Goal: Task Accomplishment & Management: Manage account settings

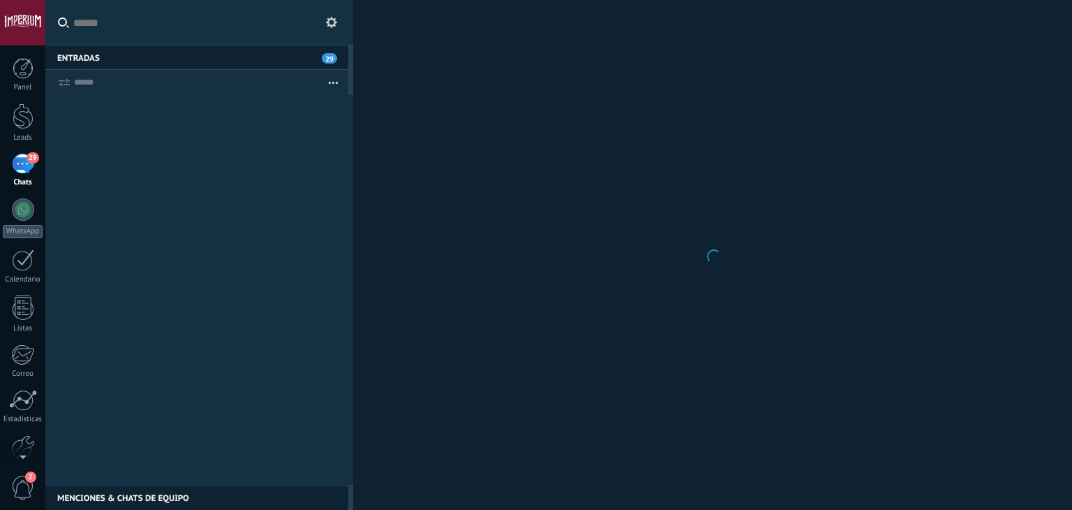
click at [155, 23] on input "text" at bounding box center [199, 22] width 308 height 45
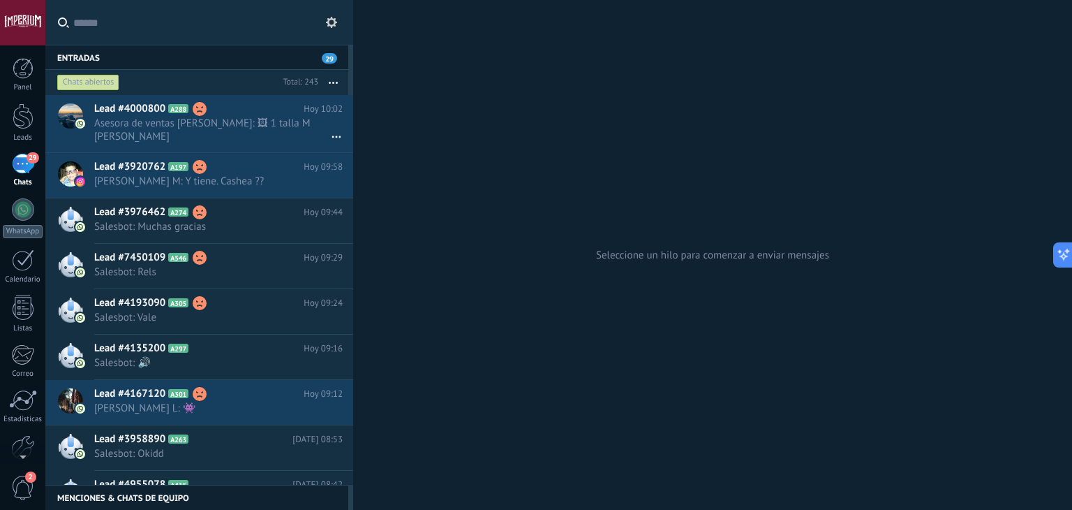
click at [96, 46] on div "Entradas 29" at bounding box center [196, 57] width 303 height 25
click at [98, 27] on input "text" at bounding box center [207, 22] width 269 height 45
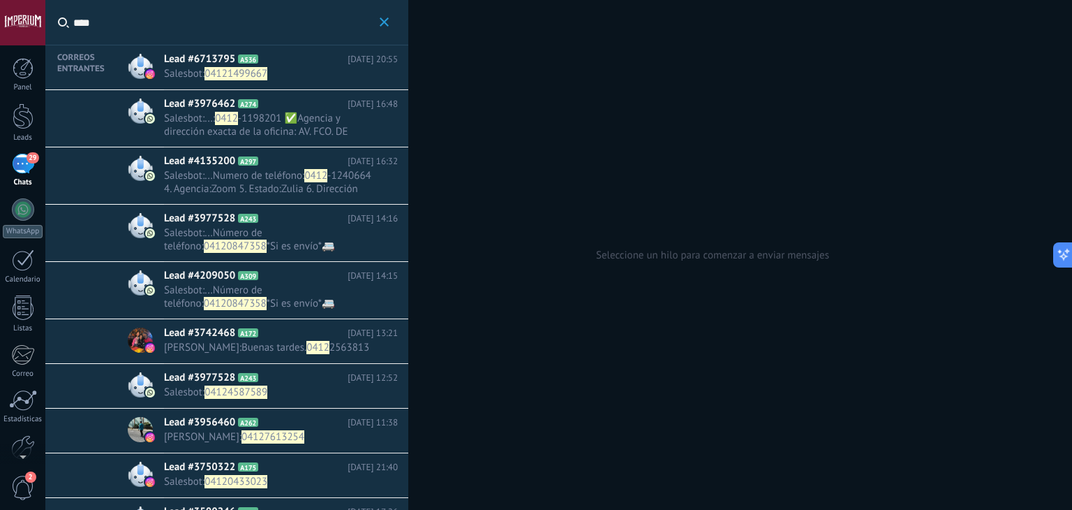
type input "****"
click at [250, 71] on span "04121499667" at bounding box center [236, 73] width 63 height 13
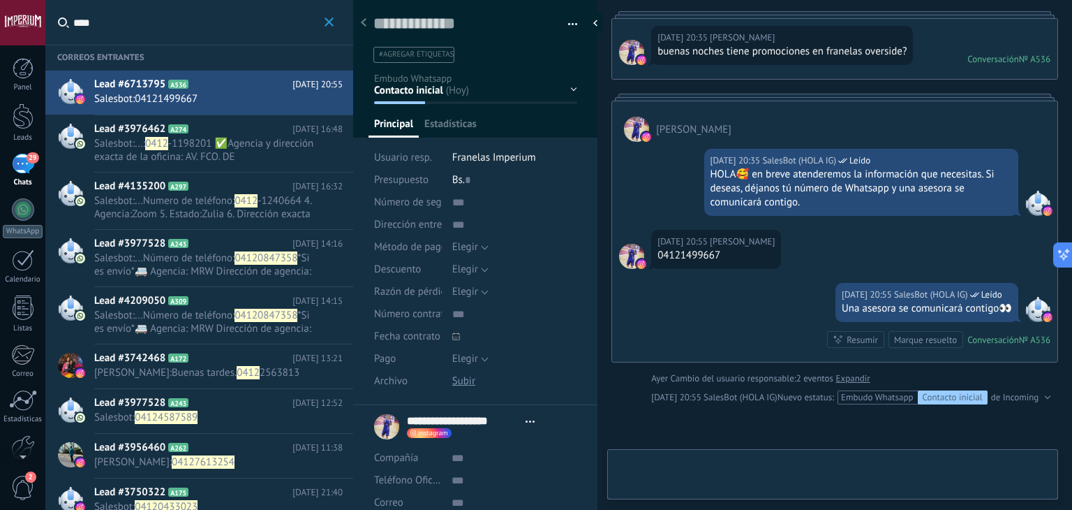
scroll to position [20, 0]
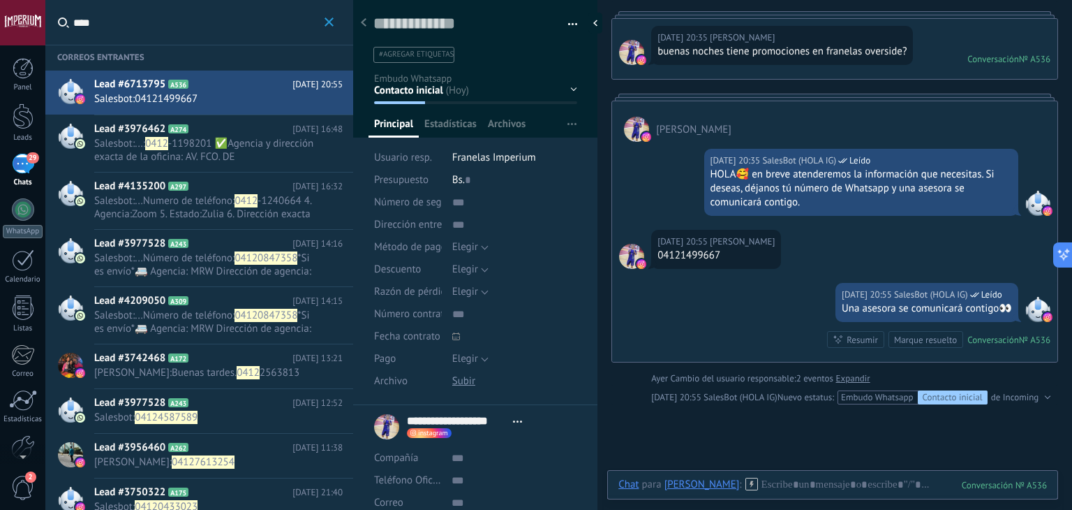
click at [0, 0] on div "Contacto inicial Negociación Tomar decisión Logrado con éxito Ventas Perdidos" at bounding box center [0, 0] width 0 height 0
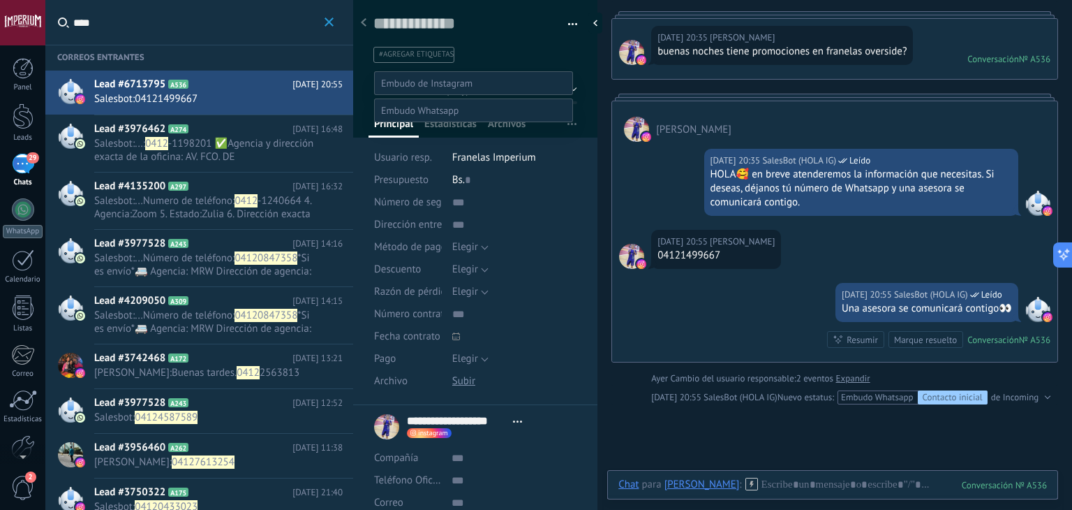
scroll to position [27, 0]
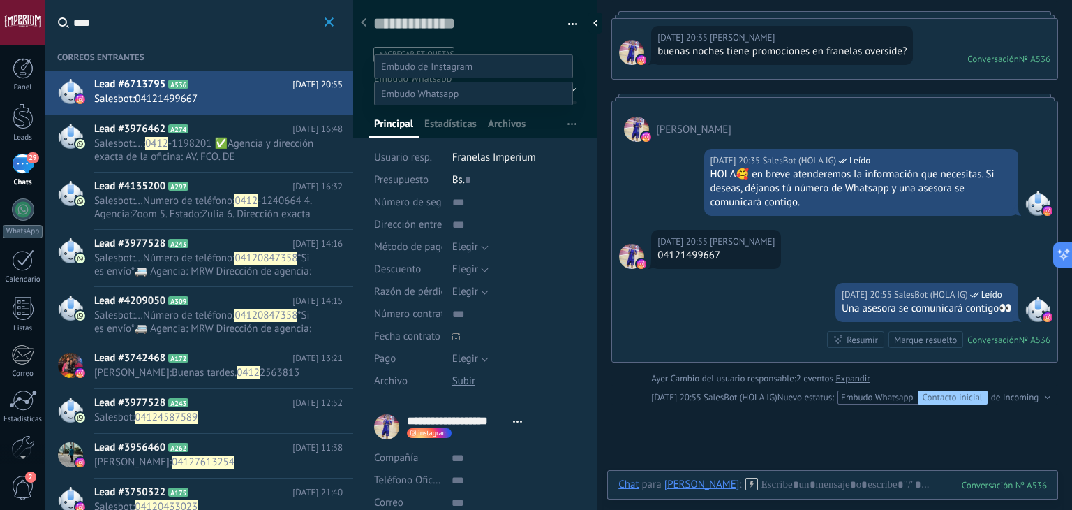
click at [0, 0] on label "Contacto inicial" at bounding box center [0, 0] width 0 height 0
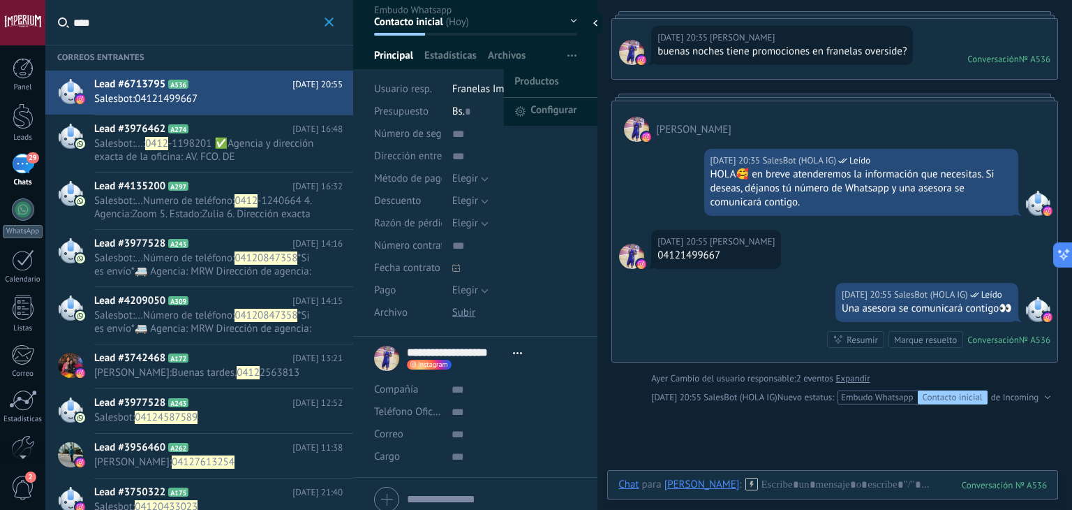
scroll to position [124, 0]
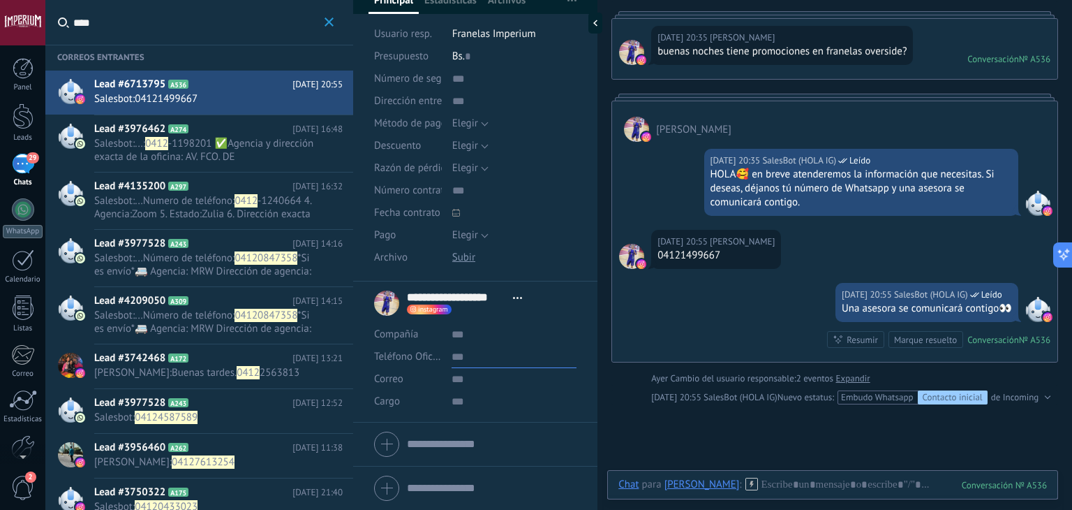
click at [484, 363] on input "text" at bounding box center [514, 357] width 125 height 22
drag, startPoint x: 667, startPoint y: 251, endPoint x: 711, endPoint y: 257, distance: 43.6
click at [711, 257] on div "04121499667" at bounding box center [716, 255] width 117 height 14
click at [661, 255] on div "04121499667" at bounding box center [716, 255] width 117 height 14
click at [662, 260] on div "04121499667" at bounding box center [716, 255] width 117 height 14
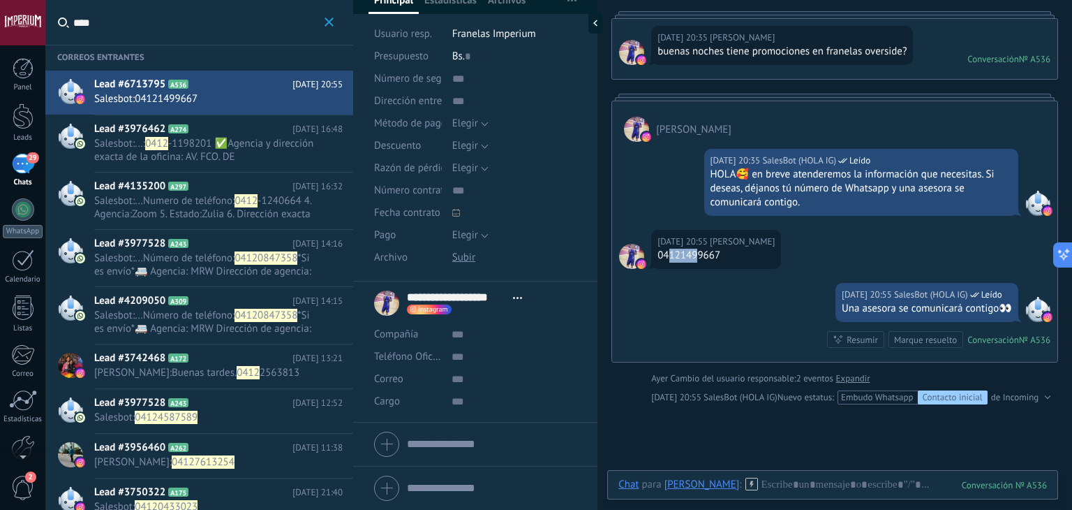
drag, startPoint x: 667, startPoint y: 257, endPoint x: 697, endPoint y: 259, distance: 30.1
click at [697, 259] on div "04121499667" at bounding box center [716, 255] width 117 height 14
click at [663, 258] on div "04121499667" at bounding box center [716, 255] width 117 height 14
drag, startPoint x: 665, startPoint y: 255, endPoint x: 720, endPoint y: 260, distance: 56.0
click at [727, 260] on div "04121499667" at bounding box center [716, 255] width 117 height 14
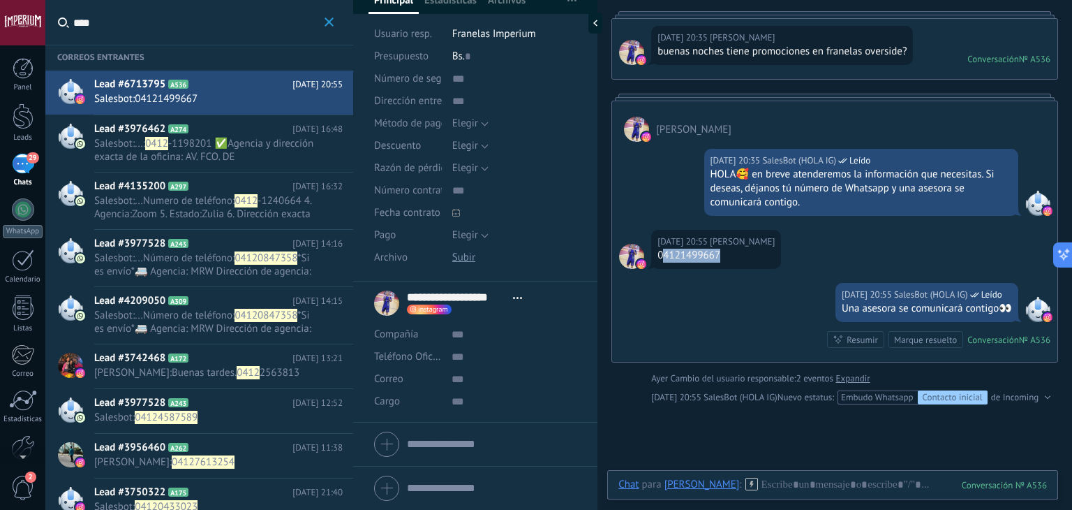
copy div "4121499667"
click at [463, 361] on input "text" at bounding box center [514, 357] width 125 height 22
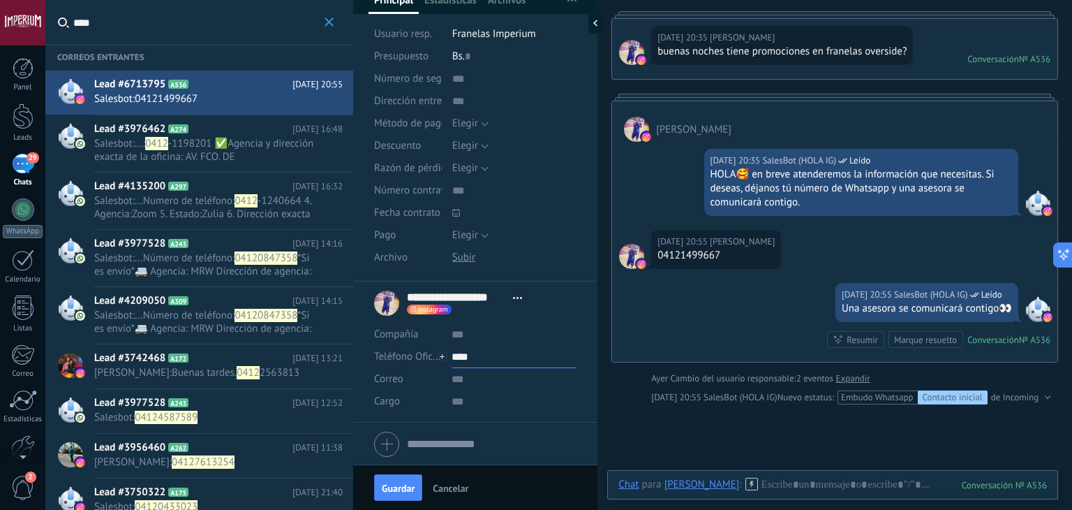
paste input "**********"
drag, startPoint x: 387, startPoint y: 481, endPoint x: 405, endPoint y: 476, distance: 18.1
click at [387, 481] on button "Guardar" at bounding box center [398, 487] width 48 height 27
click at [486, 341] on input "text" at bounding box center [514, 334] width 125 height 22
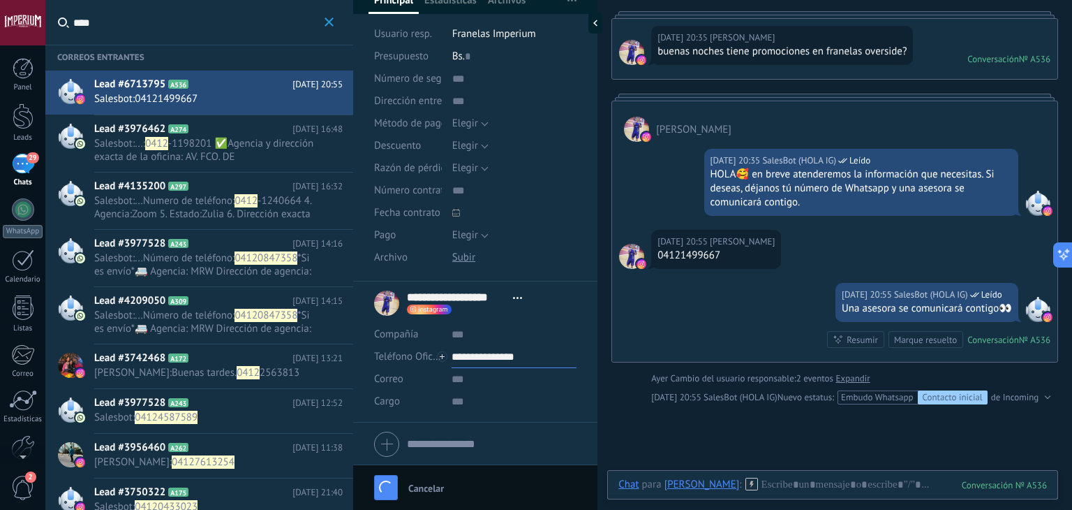
click at [485, 359] on input "**********" at bounding box center [514, 357] width 125 height 22
type input "**********"
click at [501, 407] on div "[PERSON_NAME] (WhatsApp)" at bounding box center [514, 404] width 124 height 24
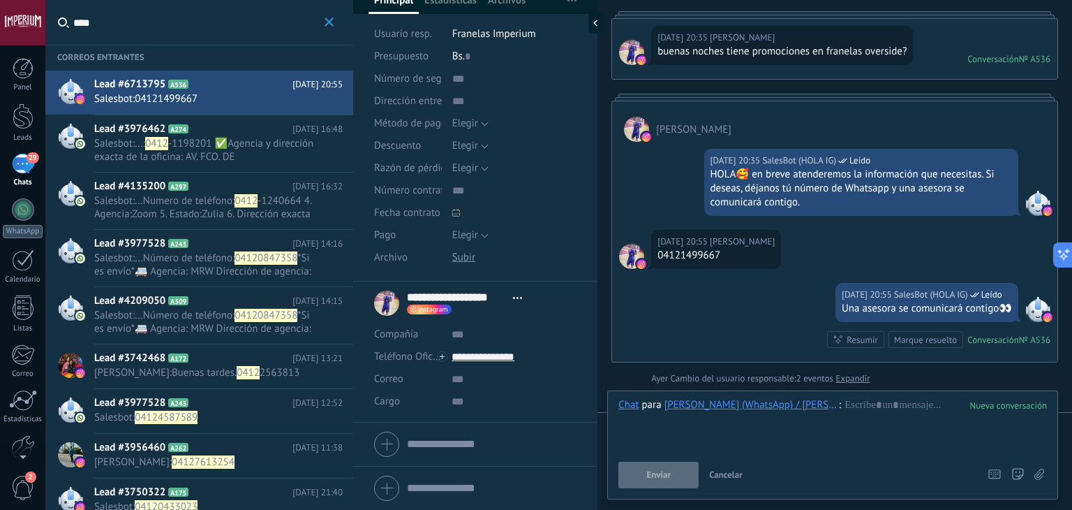
scroll to position [137, 0]
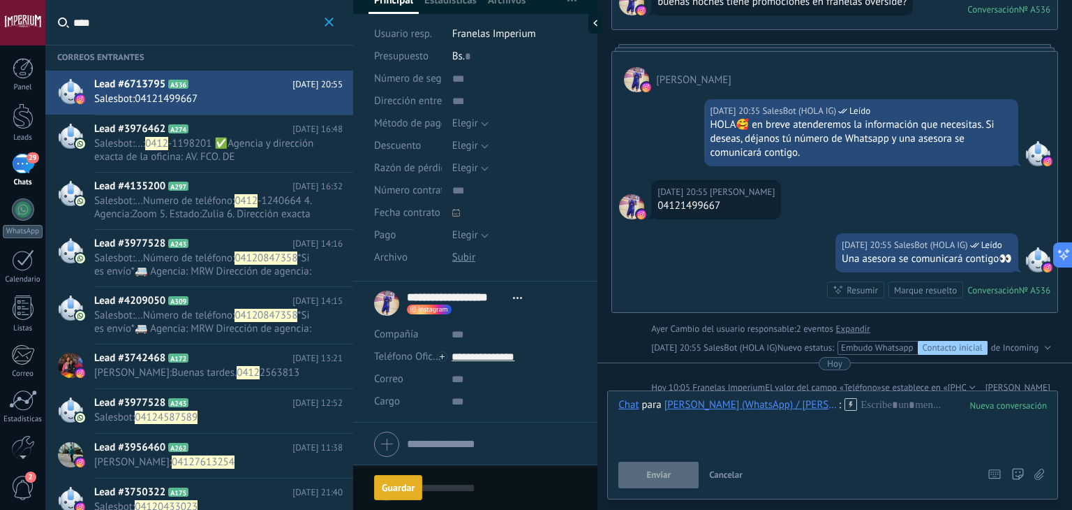
click at [856, 407] on use at bounding box center [851, 404] width 12 height 12
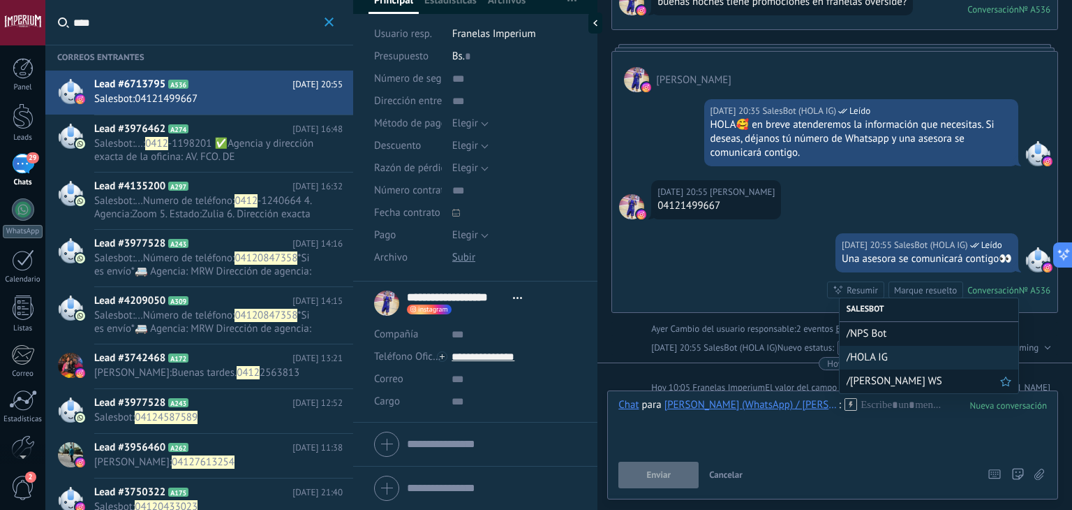
click at [853, 373] on div "/[PERSON_NAME] WS" at bounding box center [929, 381] width 179 height 24
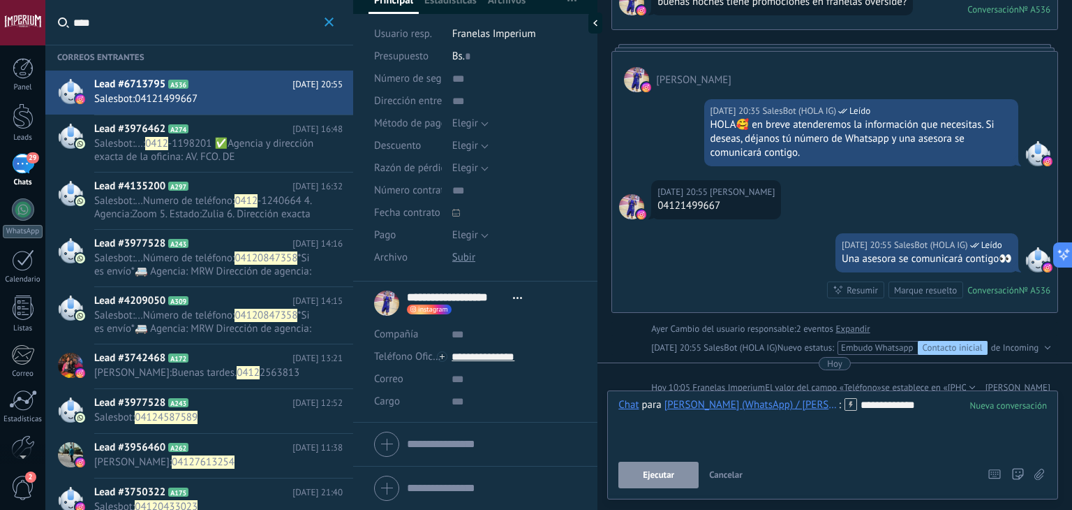
click at [648, 470] on span "Ejecutar" at bounding box center [658, 475] width 31 height 10
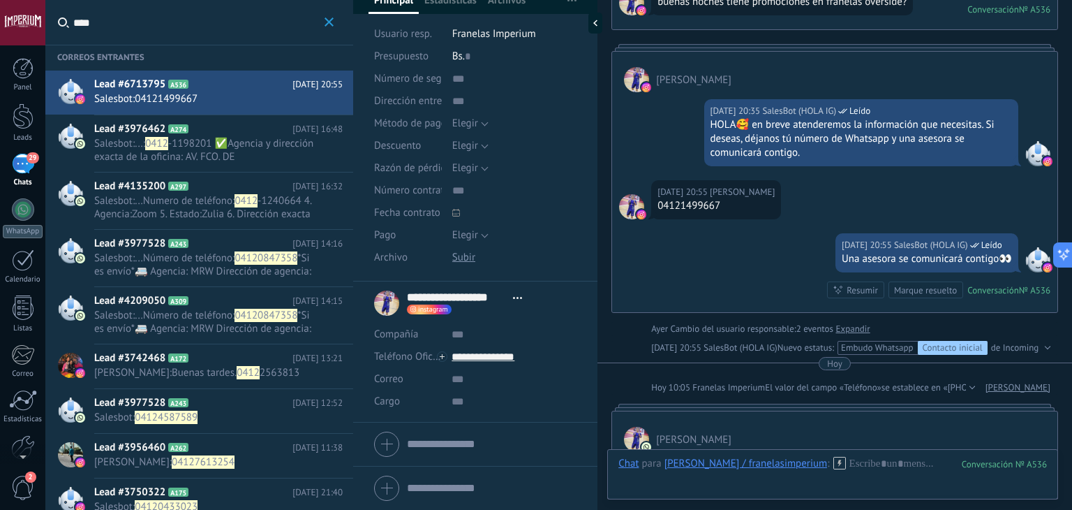
scroll to position [264, 0]
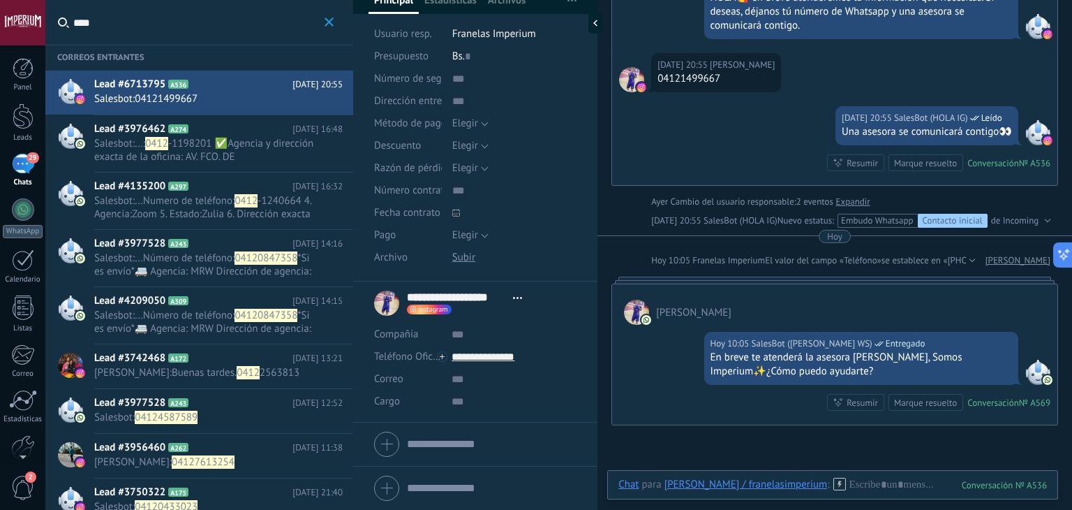
click at [172, 368] on span "Buenas tardes." at bounding box center [204, 372] width 65 height 13
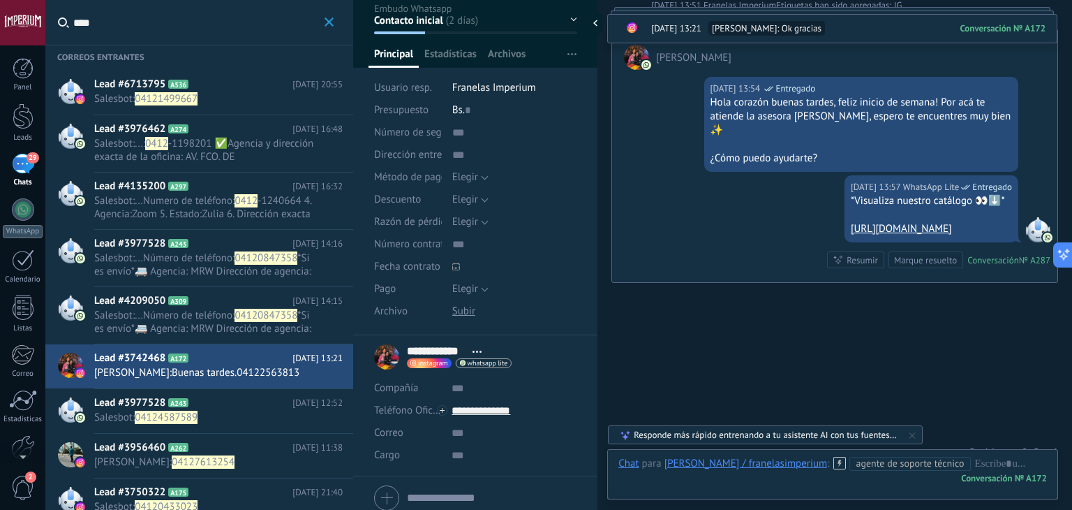
scroll to position [209, 0]
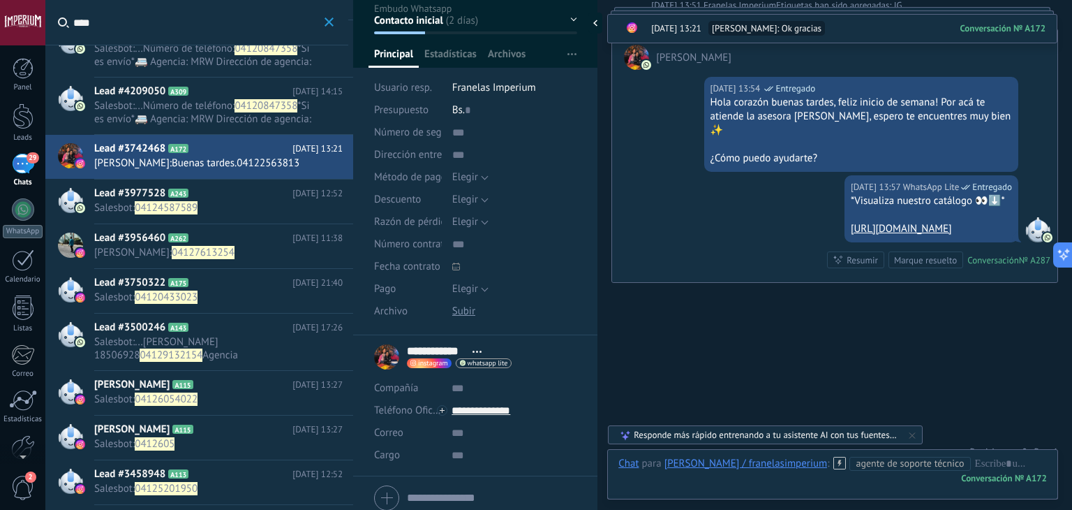
click at [200, 235] on h2 "Lead #3956460 A262" at bounding box center [193, 238] width 198 height 14
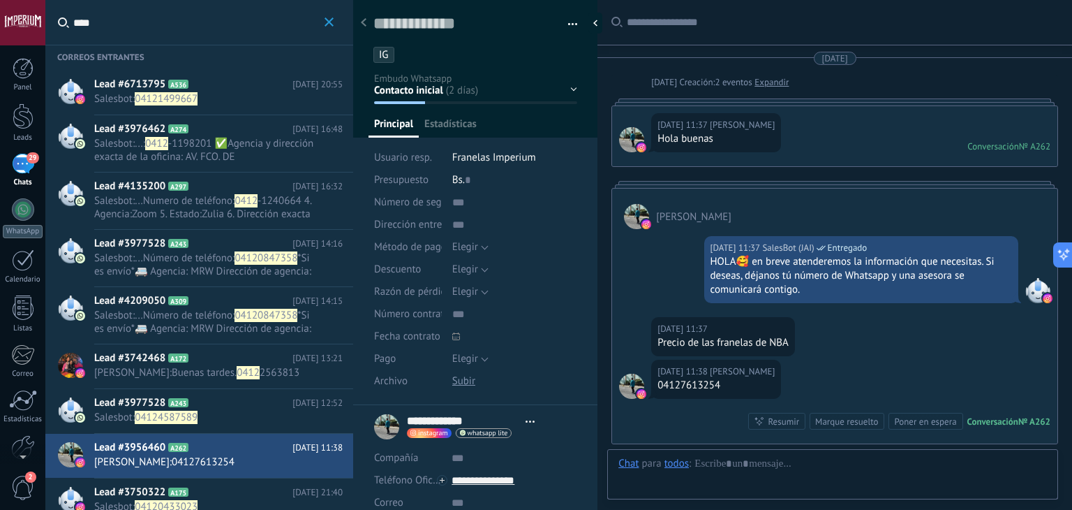
type textarea "**********"
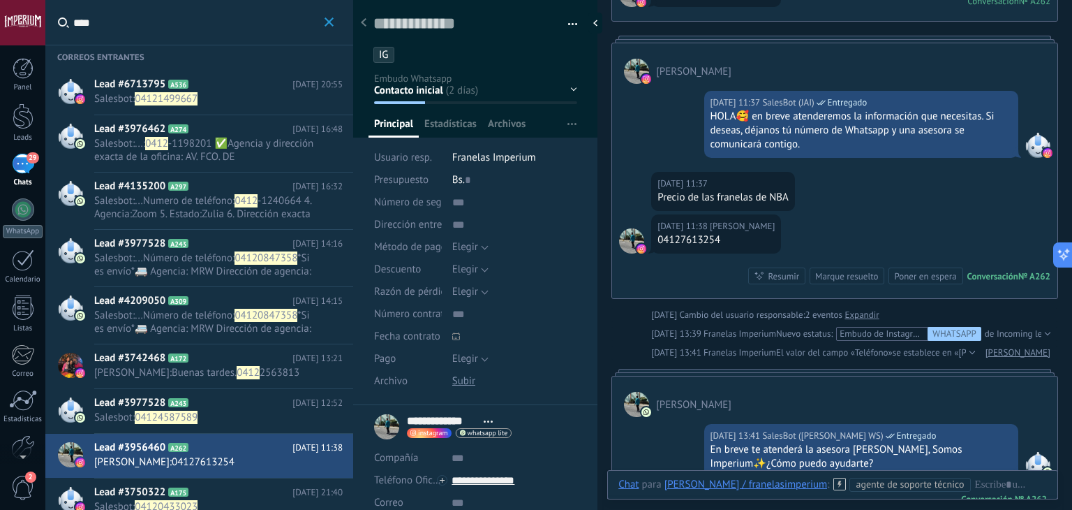
scroll to position [20, 0]
click at [136, 24] on input "****" at bounding box center [197, 22] width 248 height 45
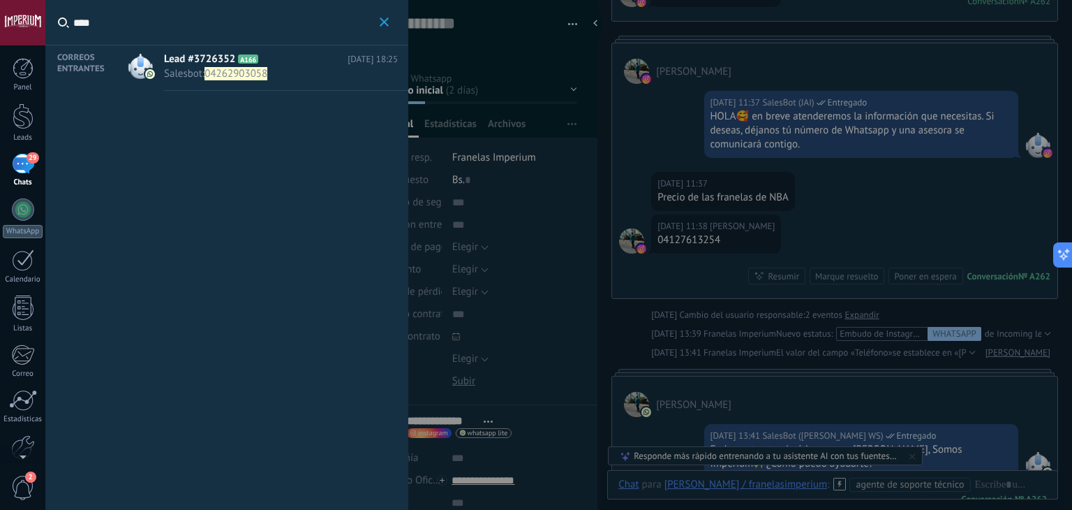
type input "****"
click at [304, 72] on span "Salesbot : 04262903058" at bounding box center [267, 73] width 207 height 13
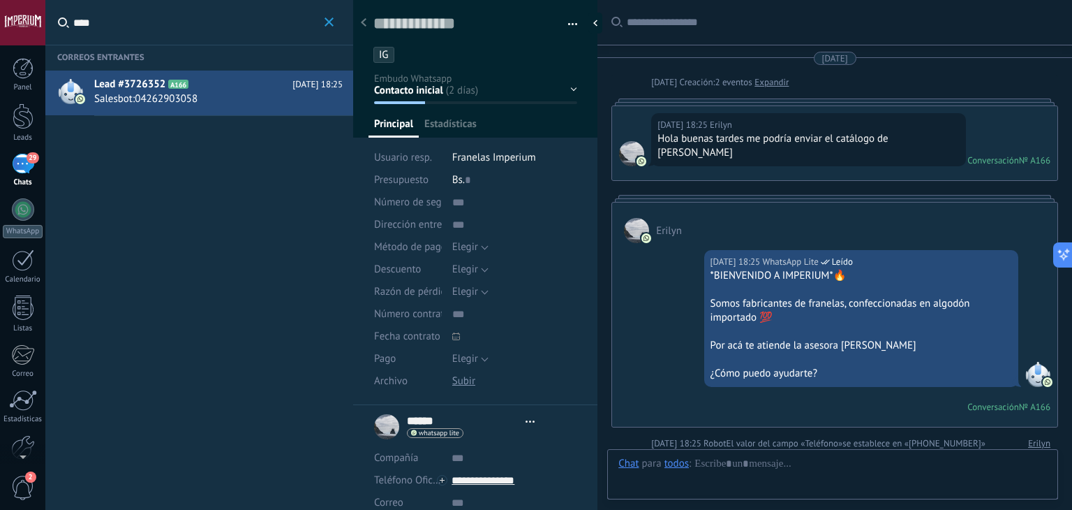
type textarea "**********"
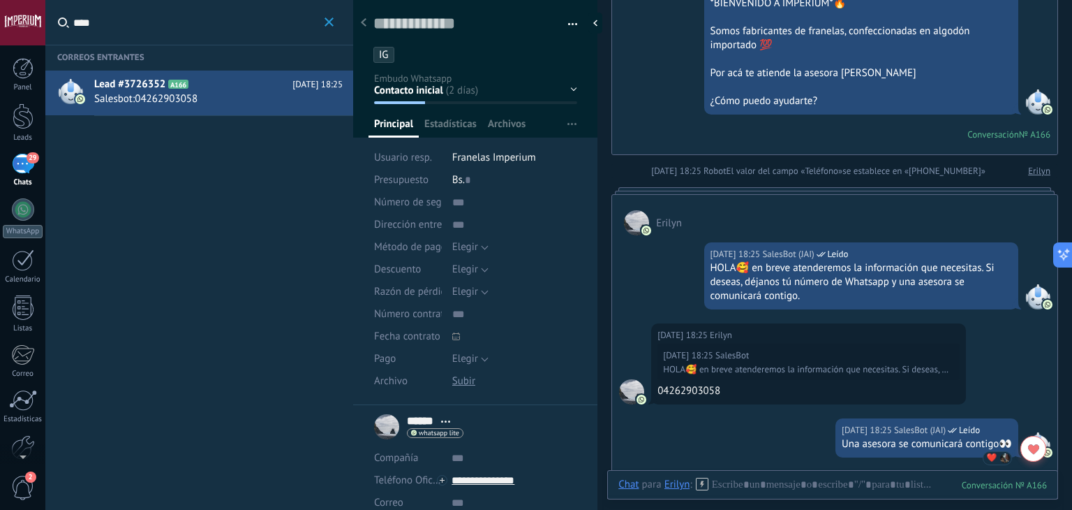
click at [0, 0] on div "Contacto inicial Negociación Tomar decisión Logrado con éxito Ventas Perdidos" at bounding box center [0, 0] width 0 height 0
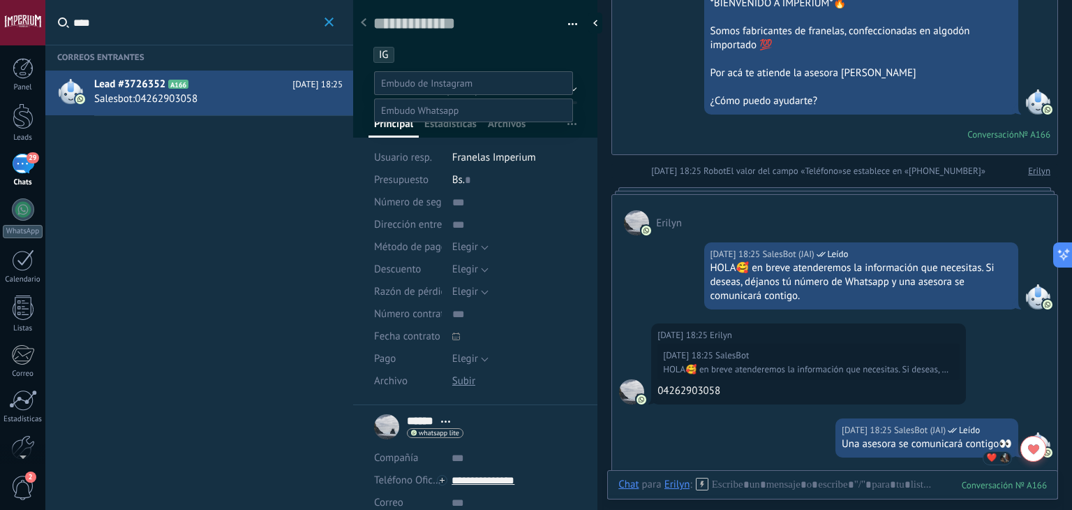
scroll to position [27, 0]
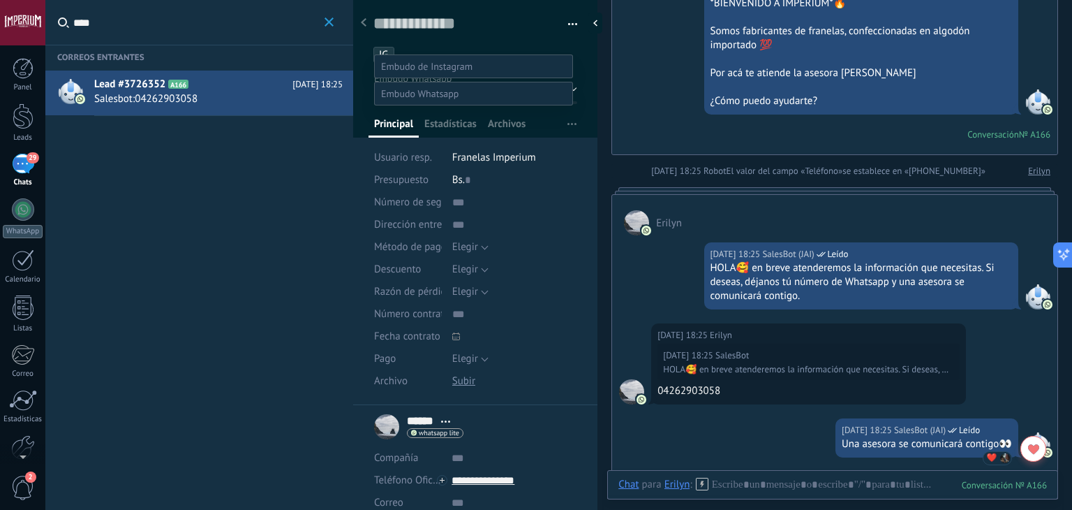
click at [408, 87] on span at bounding box center [419, 93] width 77 height 13
click at [455, 60] on span at bounding box center [426, 66] width 91 height 13
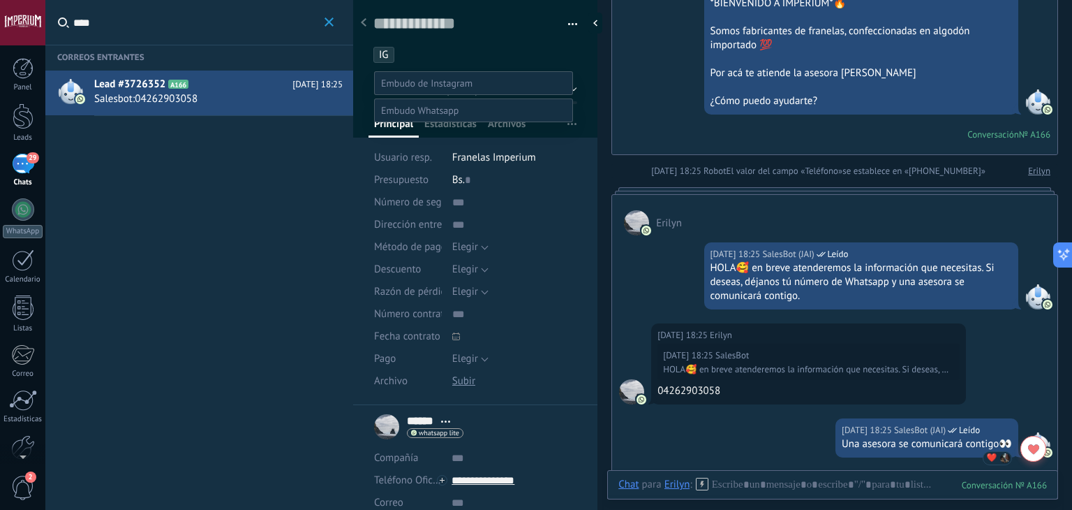
click at [438, 79] on span at bounding box center [426, 83] width 91 height 13
click at [415, 80] on span at bounding box center [426, 83] width 91 height 13
click at [458, 117] on span at bounding box center [419, 110] width 77 height 13
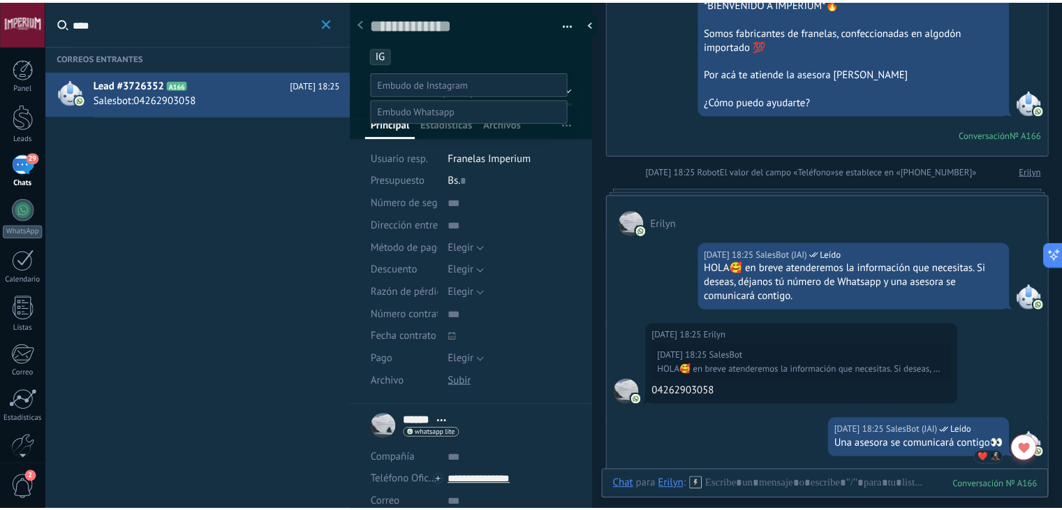
scroll to position [27, 0]
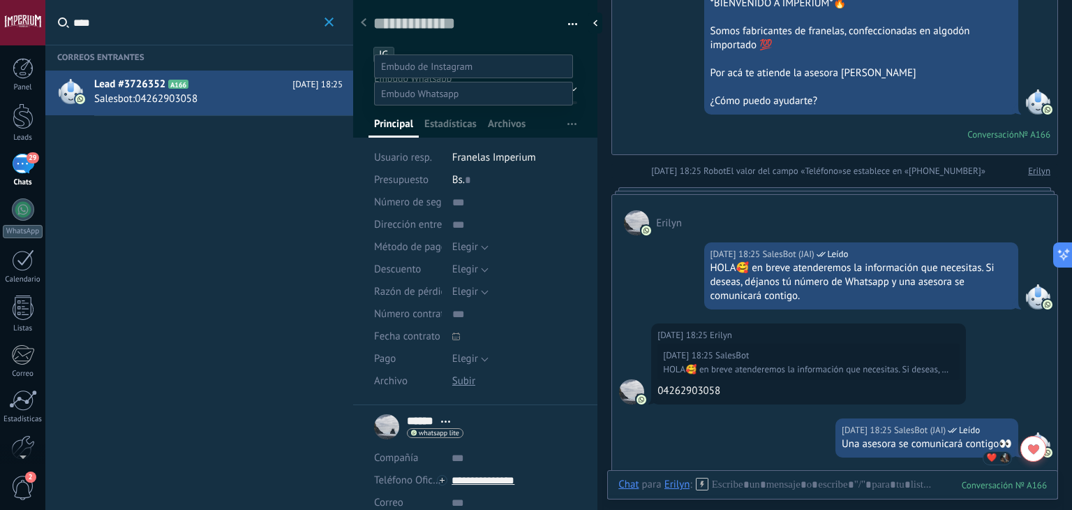
click at [0, 0] on label "Contacto inicial" at bounding box center [0, 0] width 0 height 0
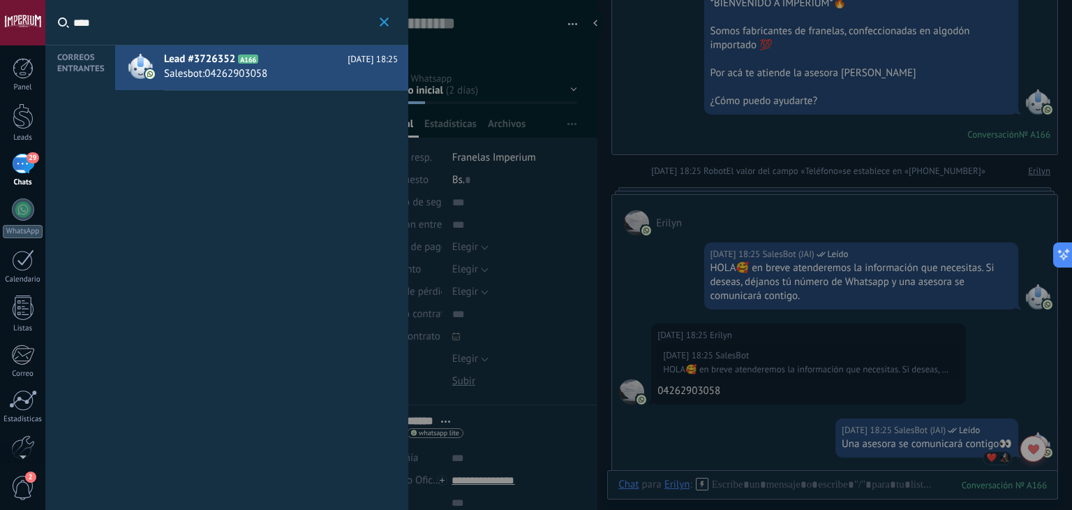
drag, startPoint x: 116, startPoint y: 17, endPoint x: 81, endPoint y: 24, distance: 35.5
click at [81, 24] on input "****" at bounding box center [224, 22] width 303 height 45
type input "*"
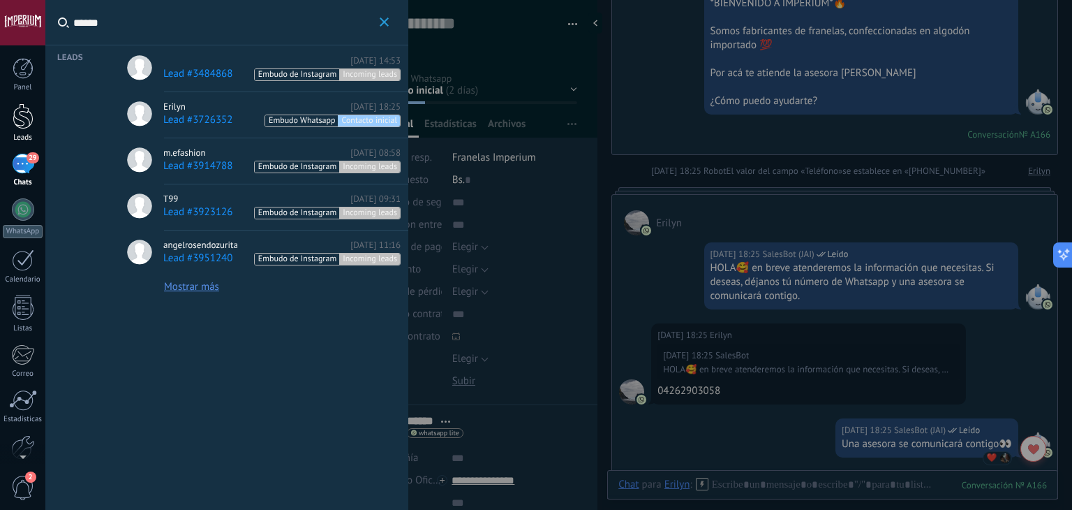
type input "******"
click at [20, 118] on div at bounding box center [23, 116] width 21 height 26
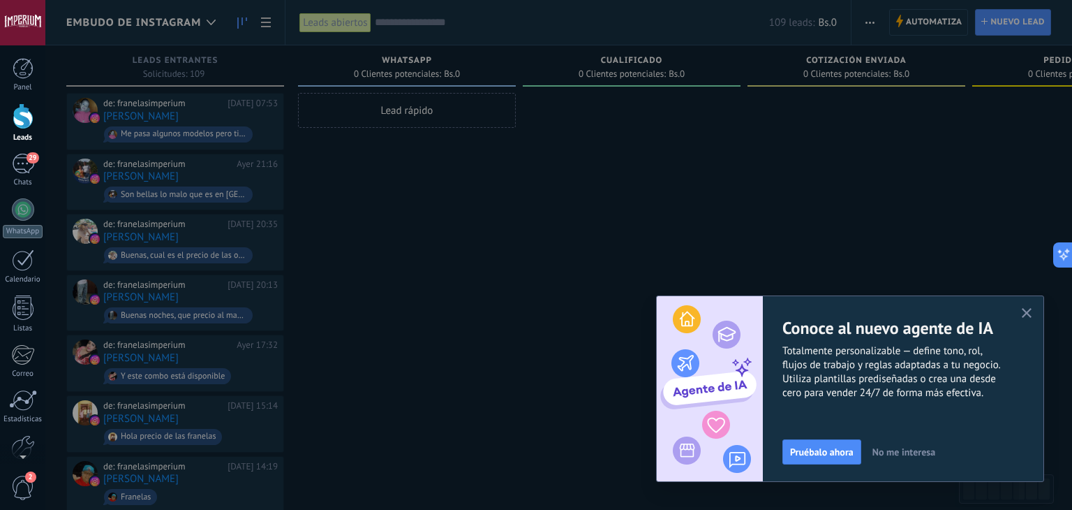
click at [1024, 309] on icon "button" at bounding box center [1027, 313] width 10 height 10
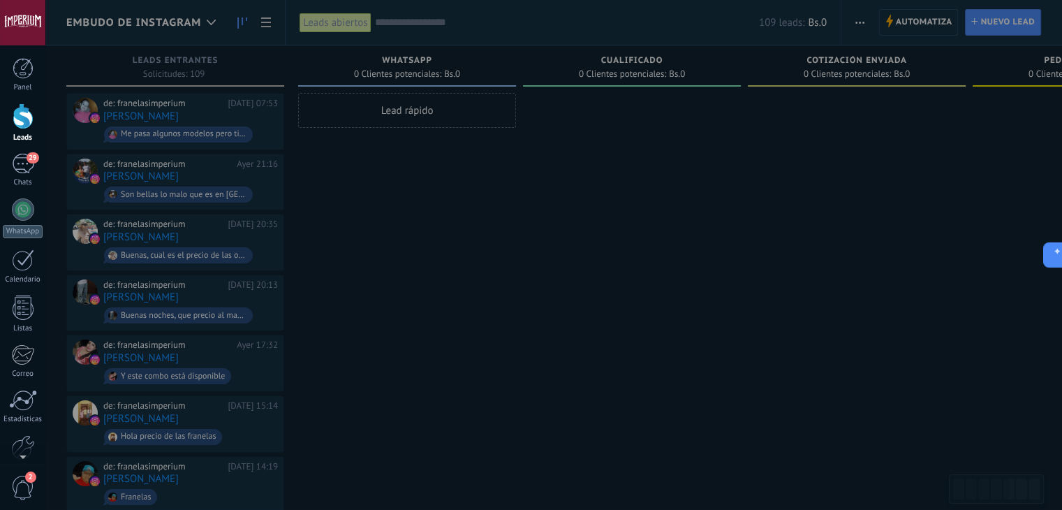
click at [193, 58] on div at bounding box center [531, 255] width 1062 height 510
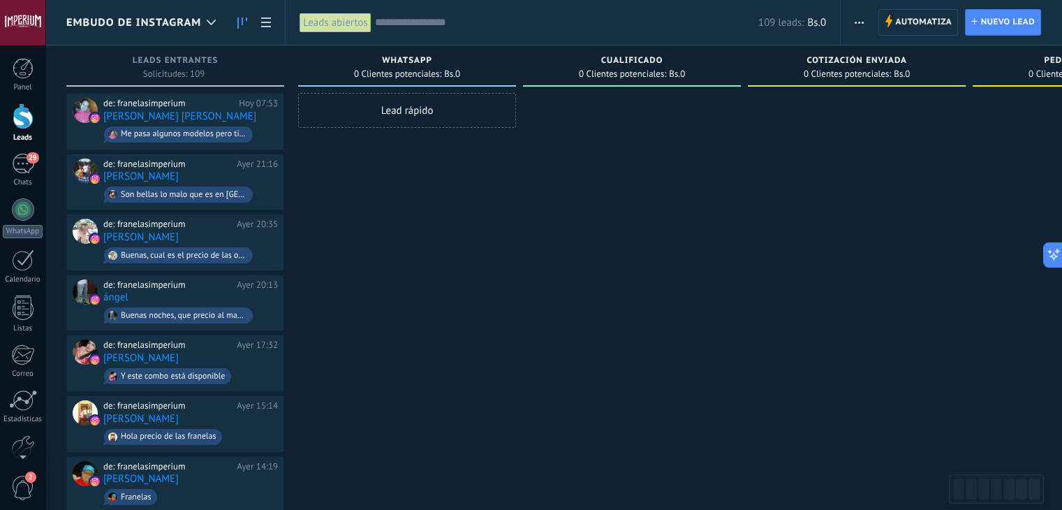
click at [397, 10] on div "109 leads: Bs.0" at bounding box center [600, 22] width 451 height 45
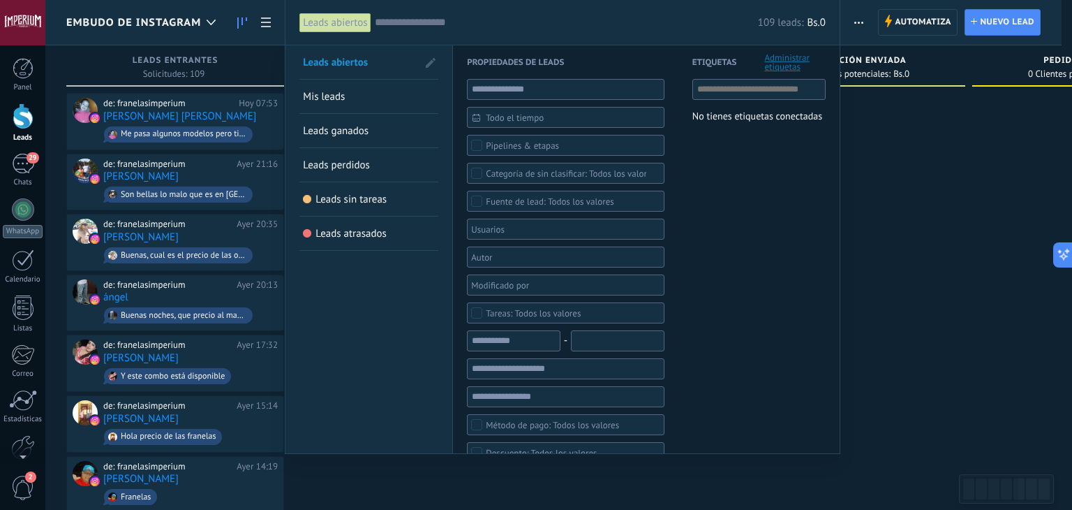
click at [388, 25] on input "text" at bounding box center [566, 22] width 383 height 15
click at [510, 117] on span "Todo el tiempo" at bounding box center [571, 117] width 171 height 10
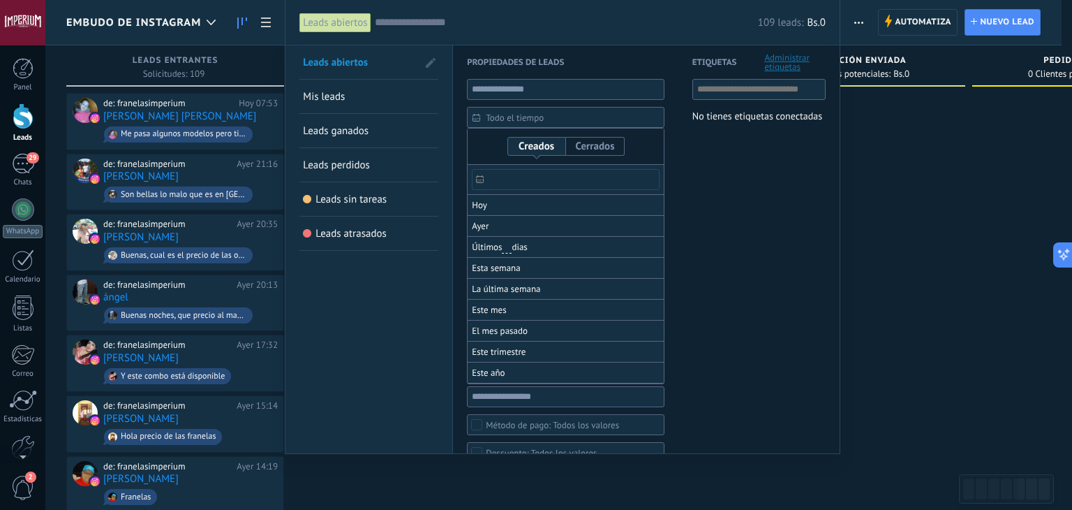
click at [492, 182] on input "text" at bounding box center [566, 179] width 188 height 21
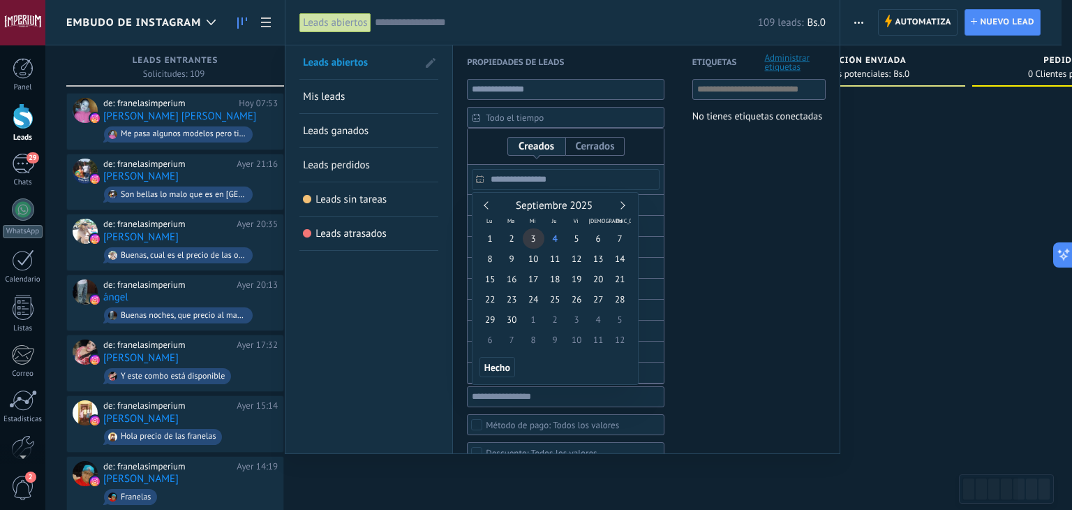
click at [514, 240] on span "2" at bounding box center [512, 238] width 22 height 20
type input "**********"
click at [530, 240] on span "3" at bounding box center [534, 238] width 22 height 20
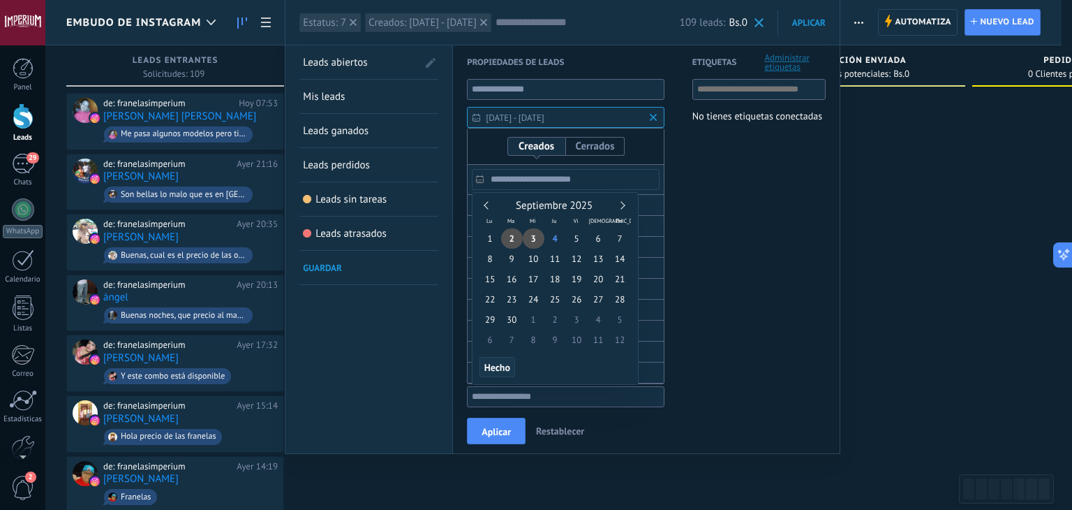
click at [494, 369] on span "Hecho" at bounding box center [497, 367] width 26 height 10
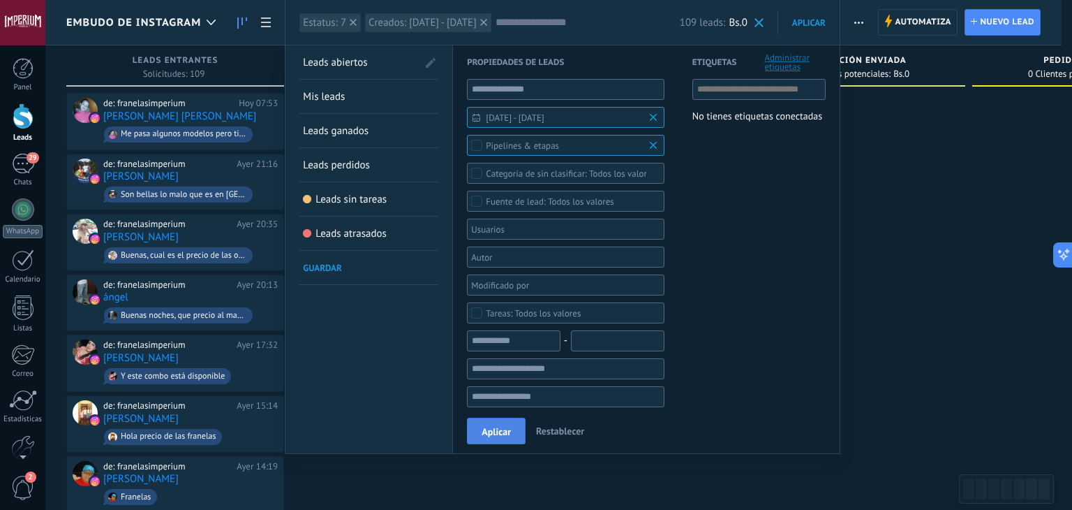
click at [503, 436] on span "Aplicar" at bounding box center [496, 431] width 29 height 10
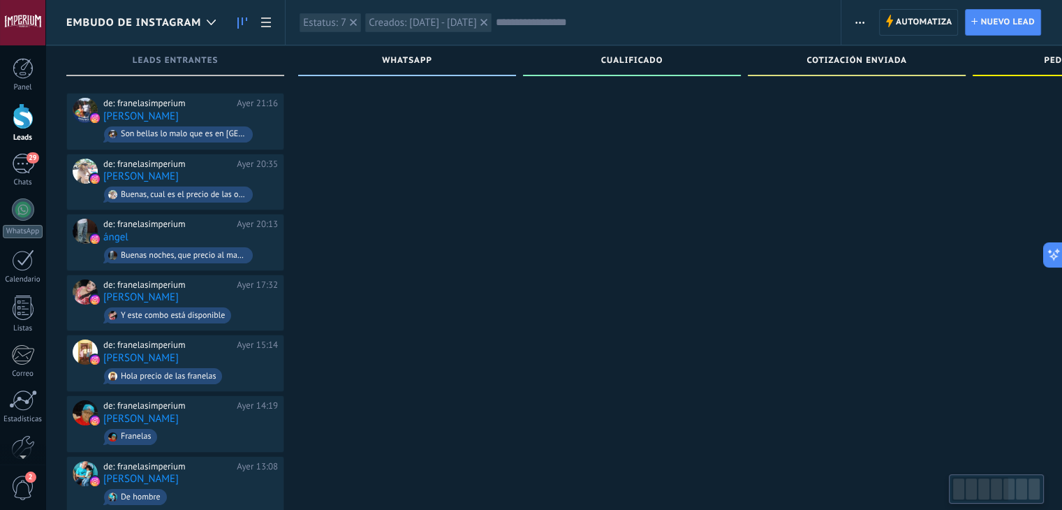
click at [190, 18] on span "Embudo de Instagram" at bounding box center [133, 22] width 135 height 13
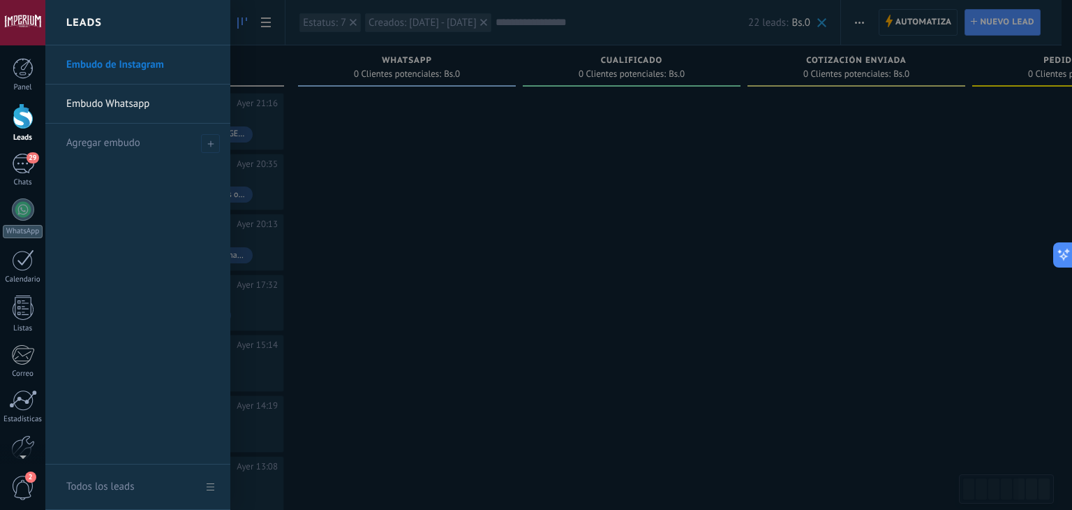
click at [130, 100] on link "Embudo Whatsapp" at bounding box center [141, 103] width 150 height 39
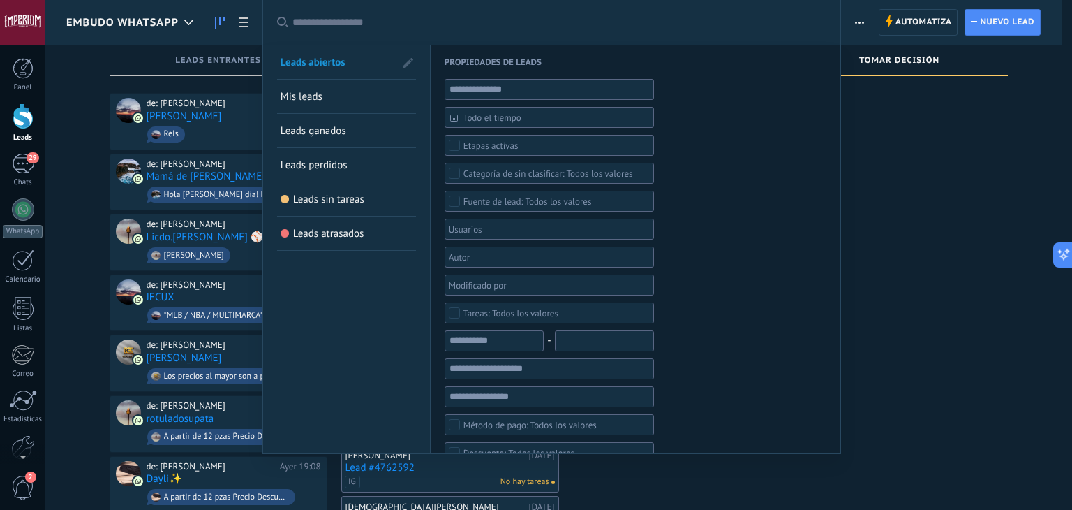
click at [406, 23] on input "text" at bounding box center [559, 22] width 534 height 15
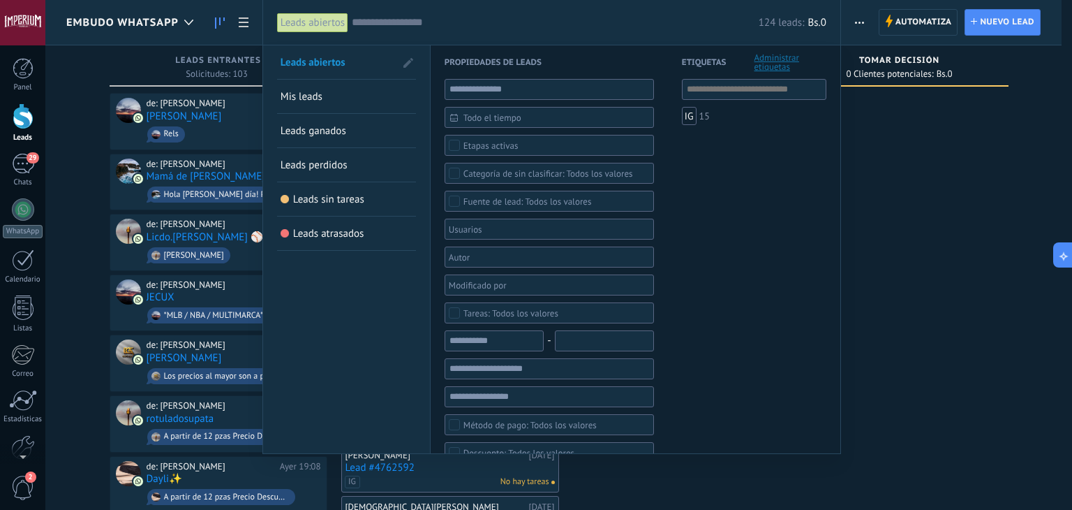
click at [477, 112] on span "Todo el tiempo" at bounding box center [554, 117] width 183 height 10
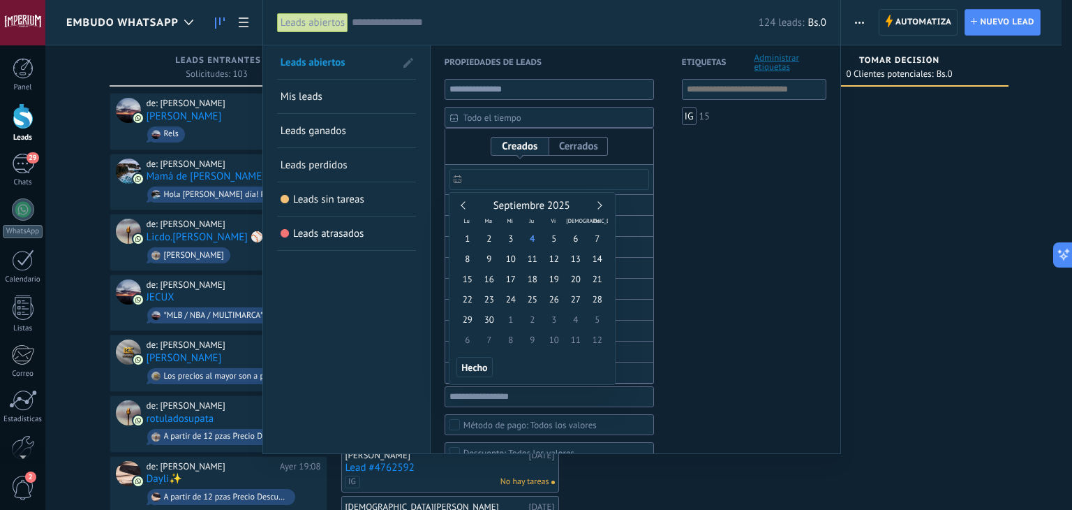
click at [486, 179] on input "text" at bounding box center [550, 179] width 200 height 21
click at [487, 239] on span "2" at bounding box center [489, 238] width 22 height 20
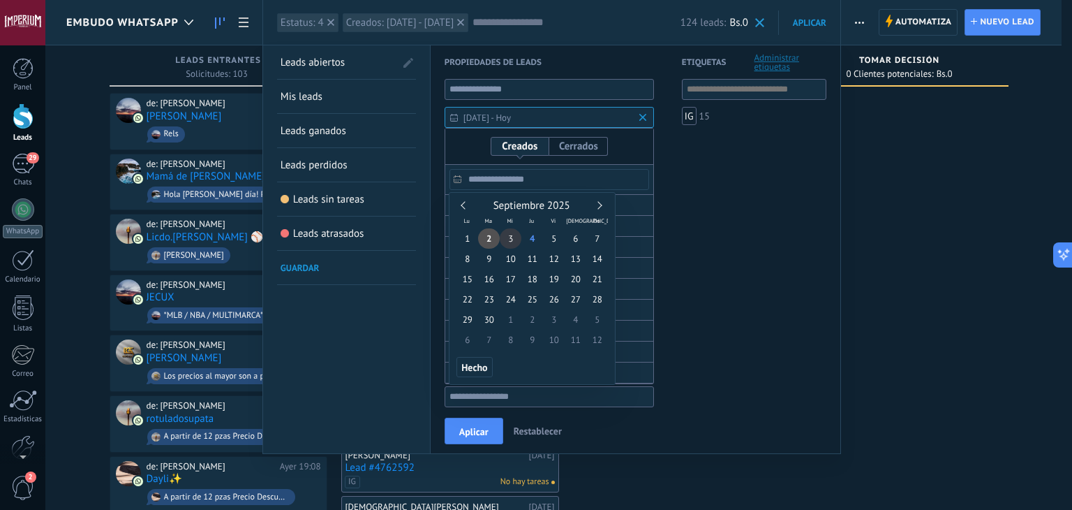
type input "**********"
click at [506, 238] on span "3" at bounding box center [511, 238] width 22 height 20
click at [473, 366] on span "Hecho" at bounding box center [474, 367] width 26 height 10
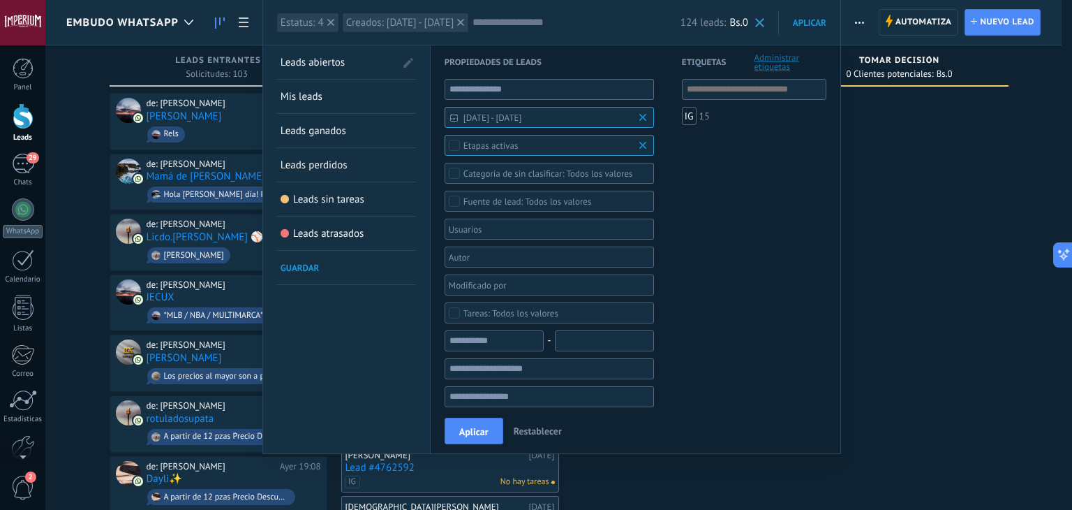
click at [494, 430] on button "Aplicar" at bounding box center [474, 430] width 59 height 27
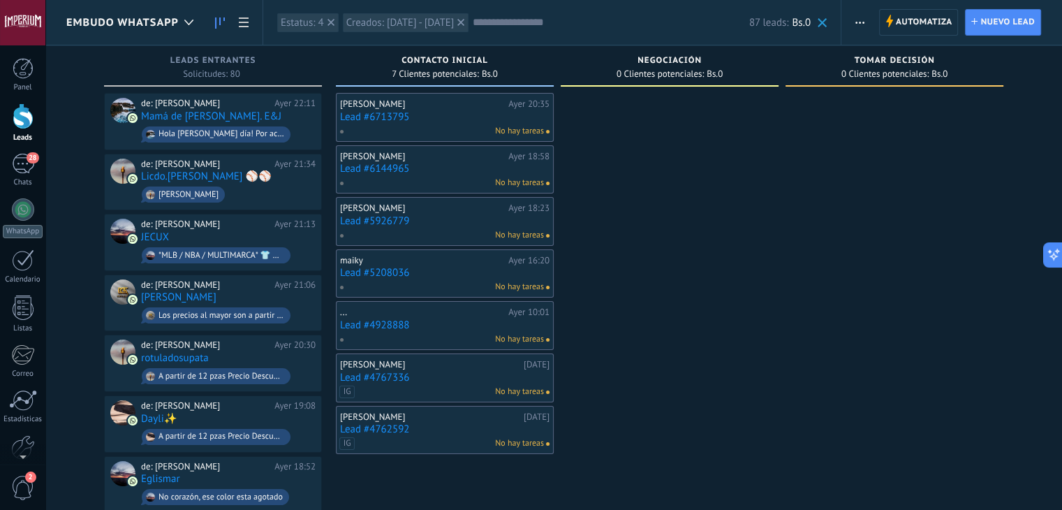
click at [27, 118] on div at bounding box center [23, 116] width 21 height 26
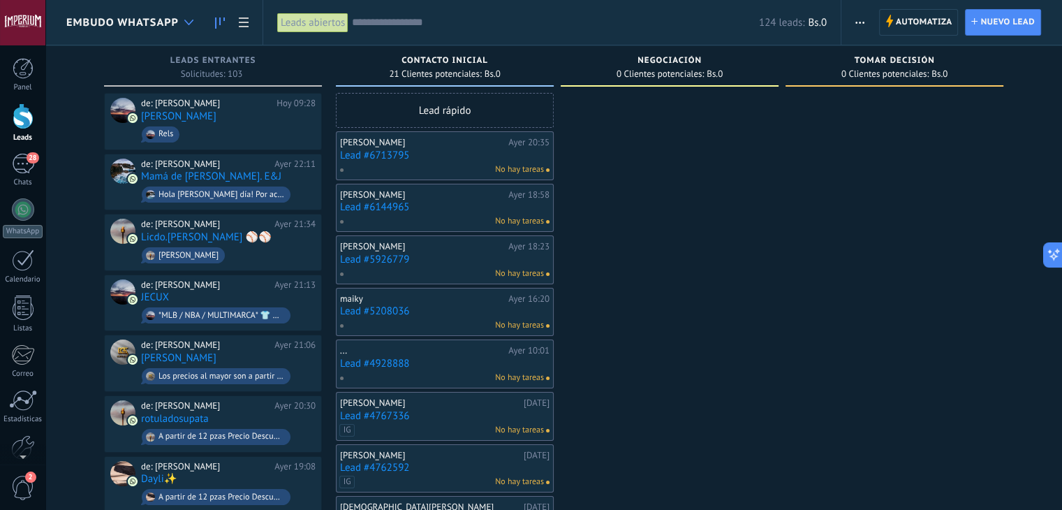
click at [184, 23] on icon at bounding box center [188, 23] width 9 height 6
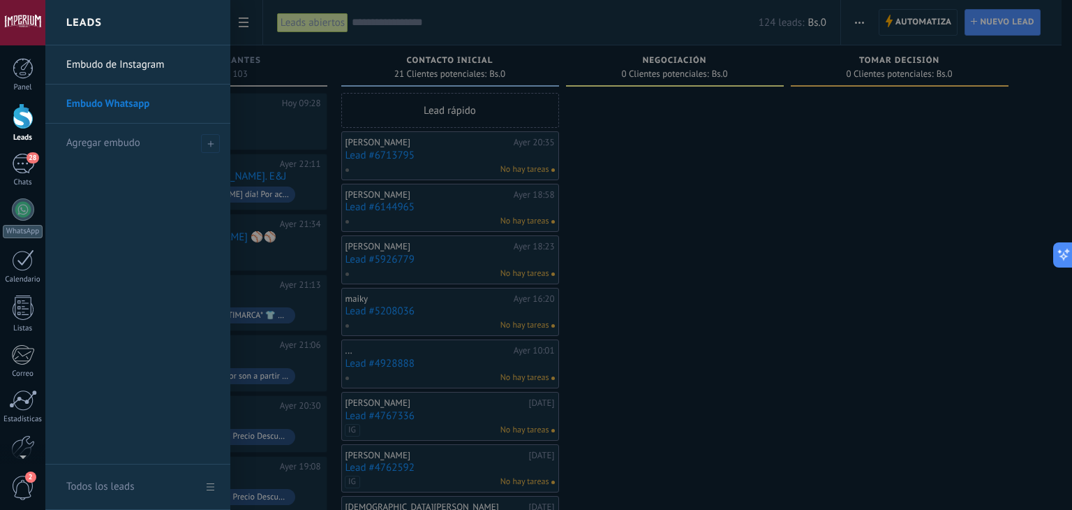
click at [143, 61] on link "Embudo de Instagram" at bounding box center [141, 64] width 150 height 39
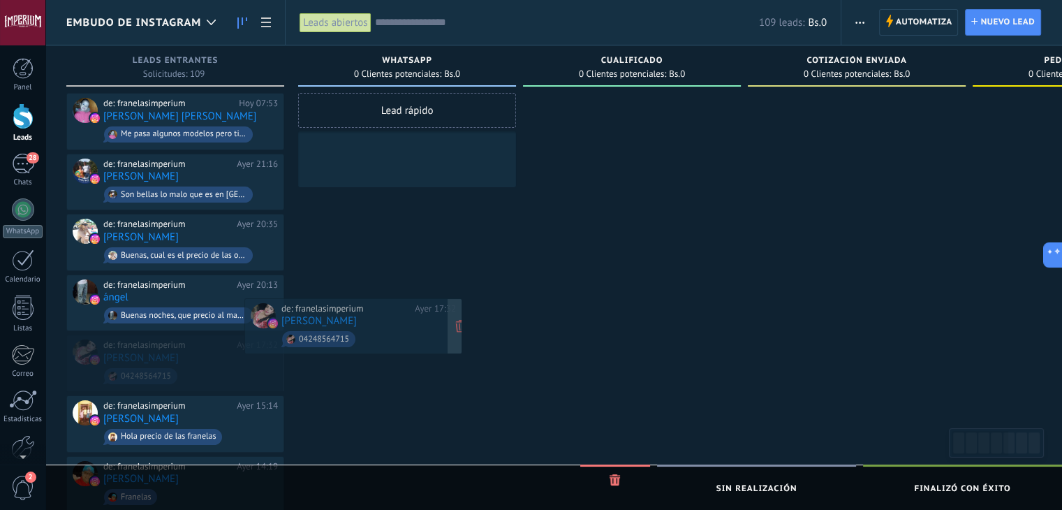
drag, startPoint x: 227, startPoint y: 355, endPoint x: 405, endPoint y: 322, distance: 181.0
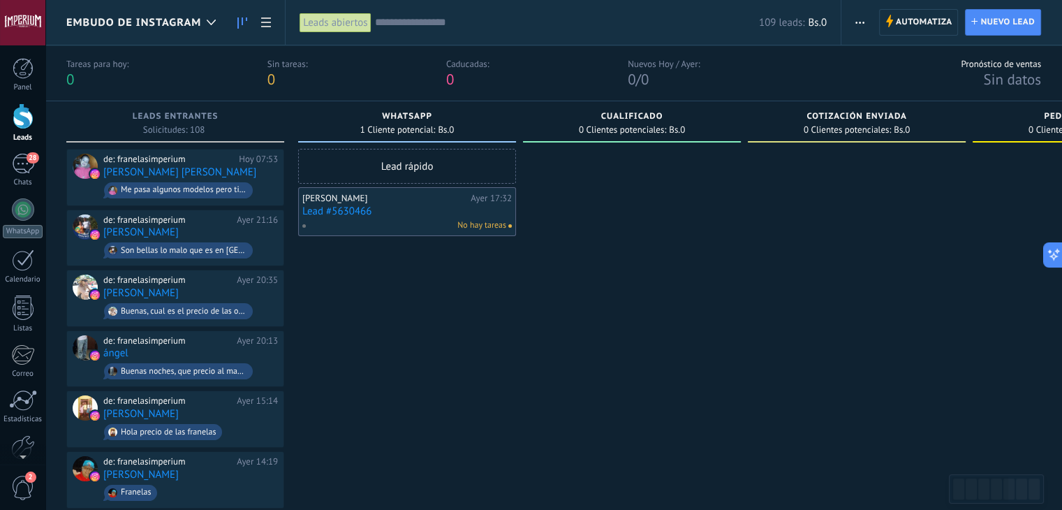
click at [171, 29] on div "Embudo de Instagram" at bounding box center [144, 22] width 156 height 45
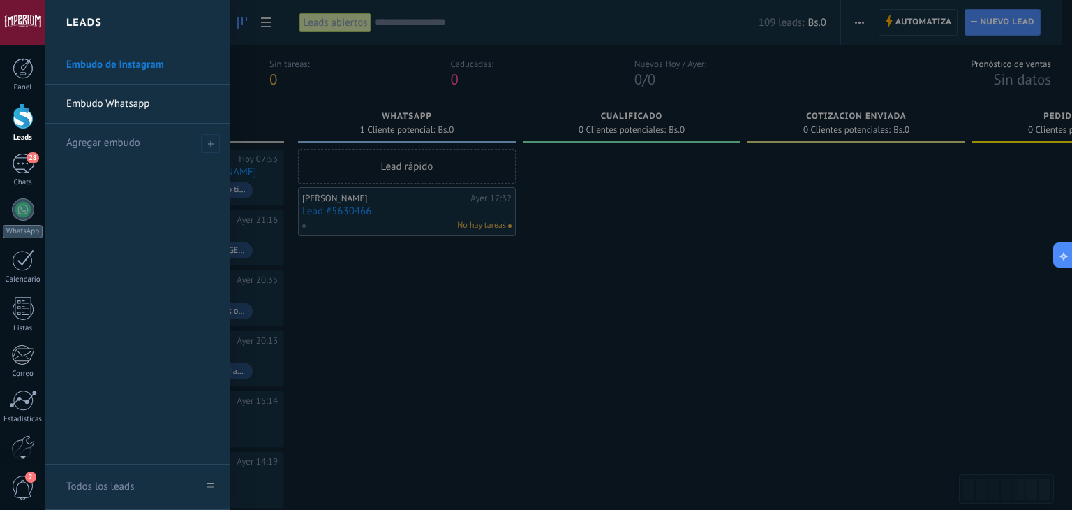
click at [227, 38] on div "Leads" at bounding box center [137, 22] width 185 height 45
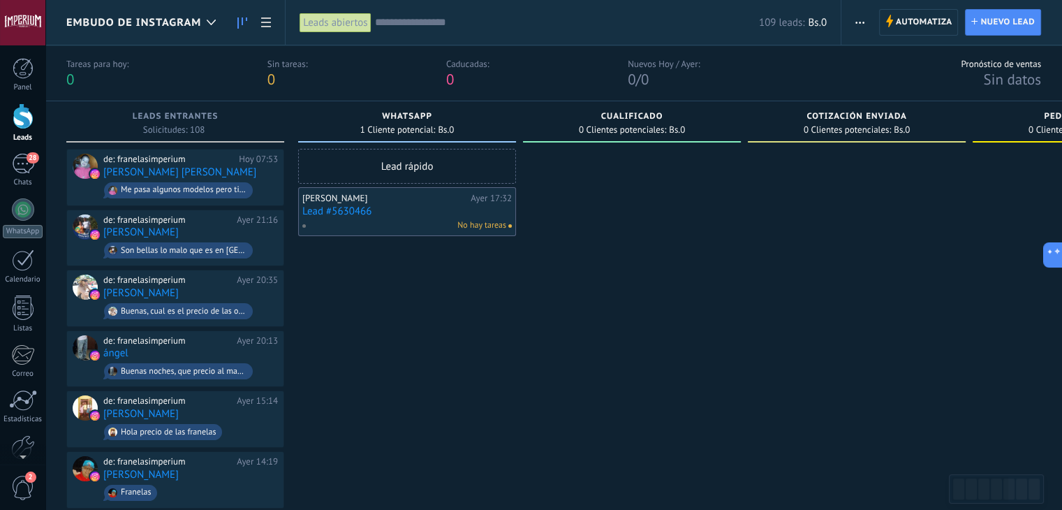
click at [36, 28] on div at bounding box center [22, 22] width 45 height 45
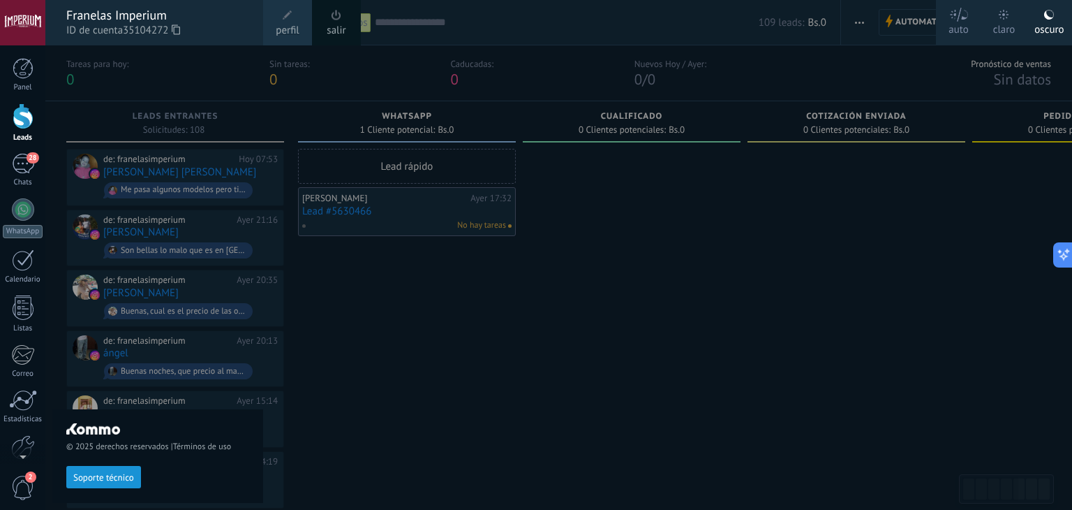
click at [264, 25] on link "perfil" at bounding box center [287, 22] width 49 height 45
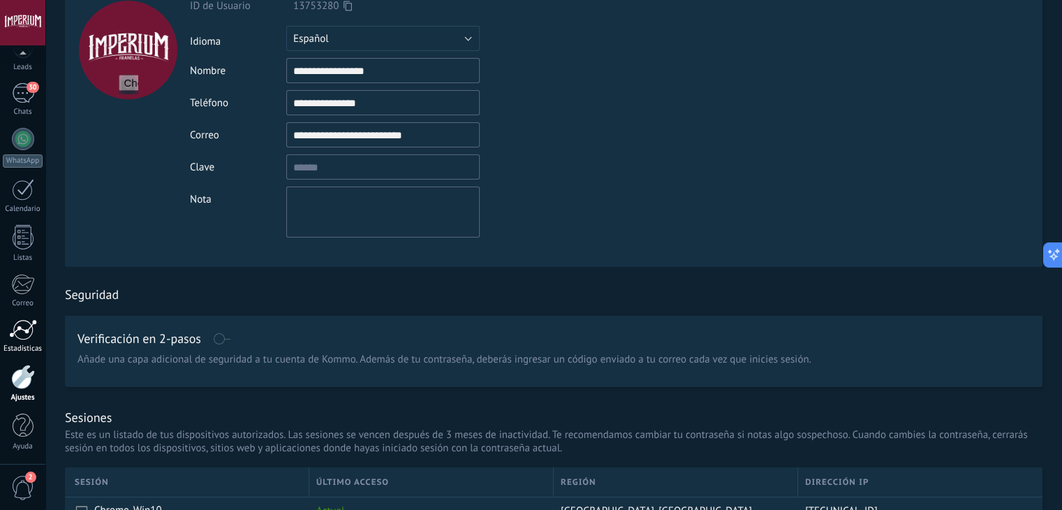
scroll to position [140, 0]
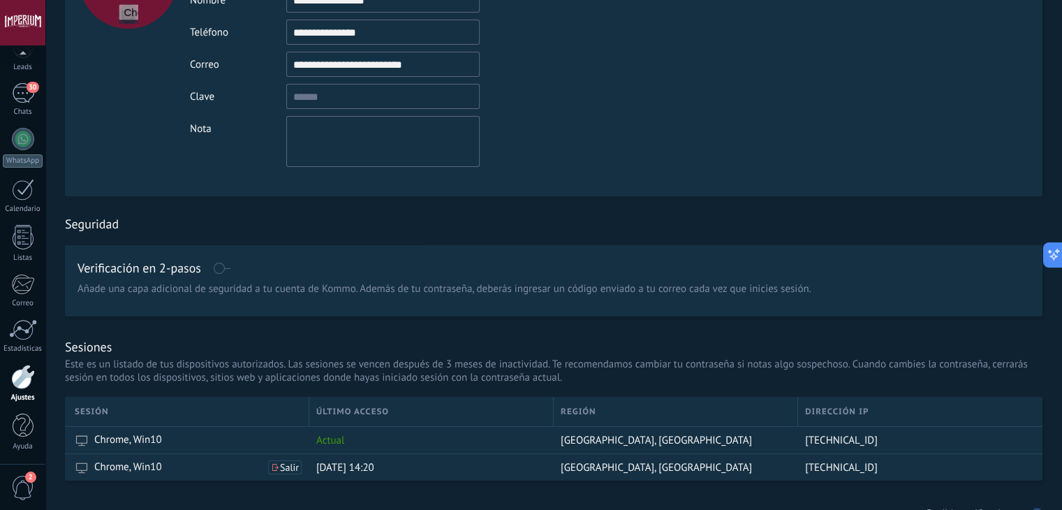
click at [20, 383] on div at bounding box center [23, 376] width 24 height 24
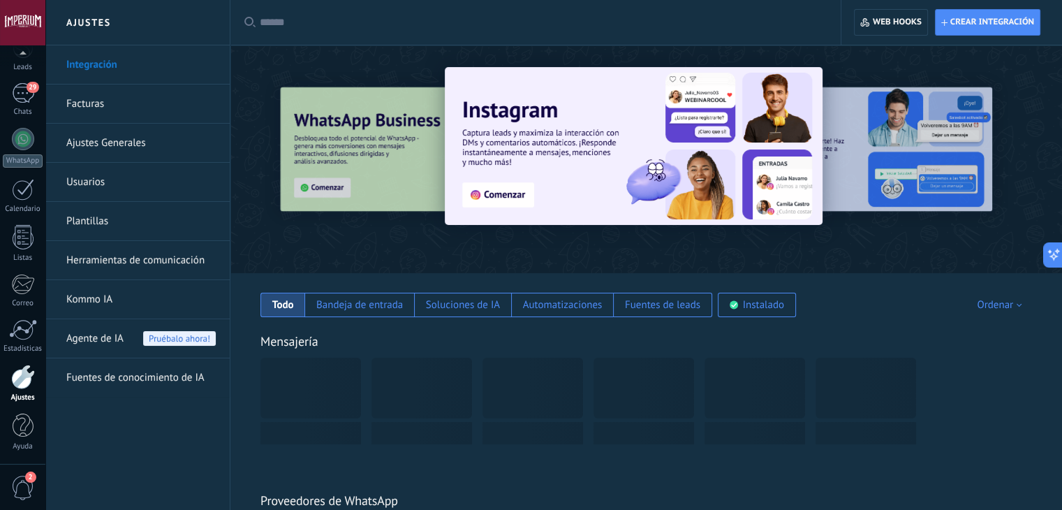
click at [131, 138] on link "Ajustes Generales" at bounding box center [140, 143] width 149 height 39
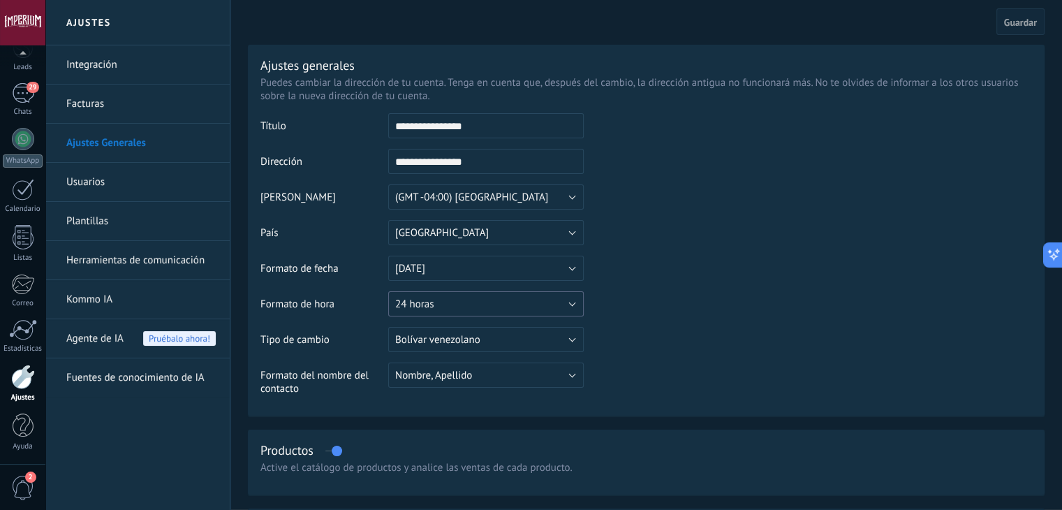
click at [473, 303] on button "24 horas" at bounding box center [485, 303] width 195 height 25
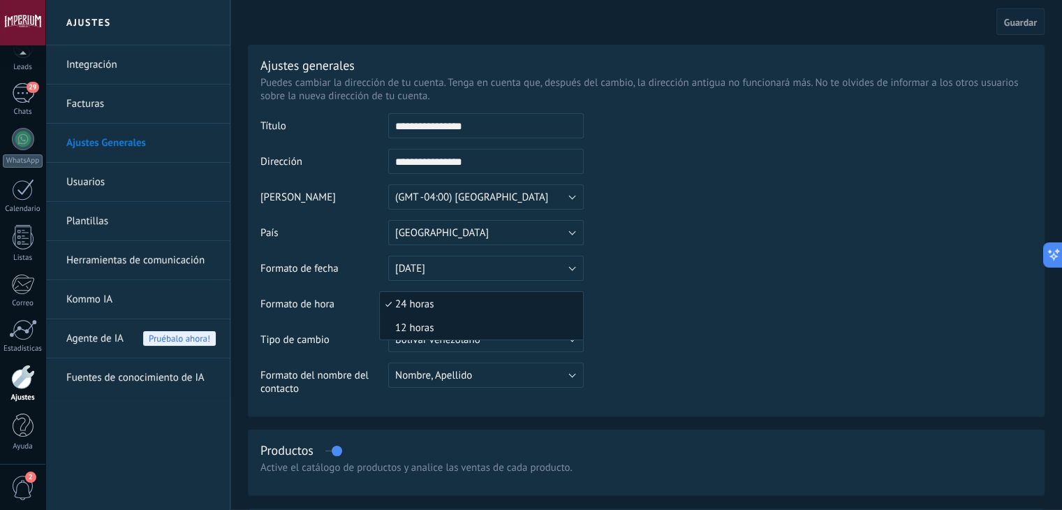
click at [443, 325] on span "12 horas" at bounding box center [479, 327] width 199 height 13
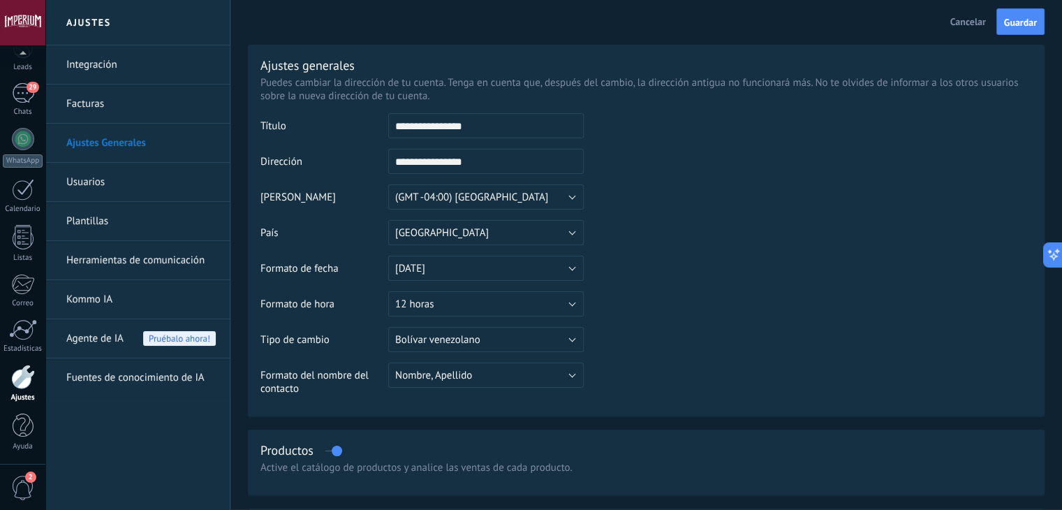
click at [678, 283] on table "**********" at bounding box center [645, 259] width 771 height 292
click at [1033, 29] on button "Guardar" at bounding box center [1020, 21] width 48 height 27
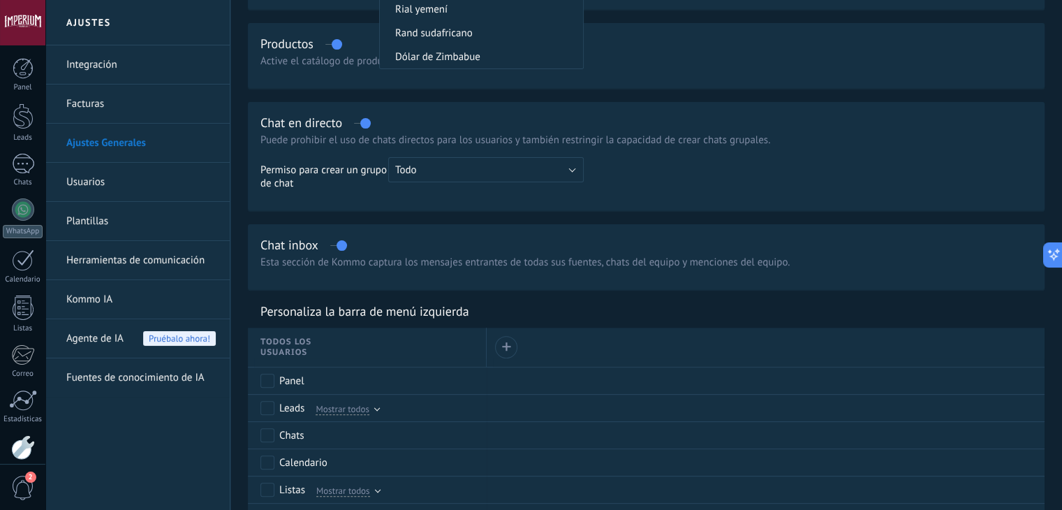
scroll to position [419, 0]
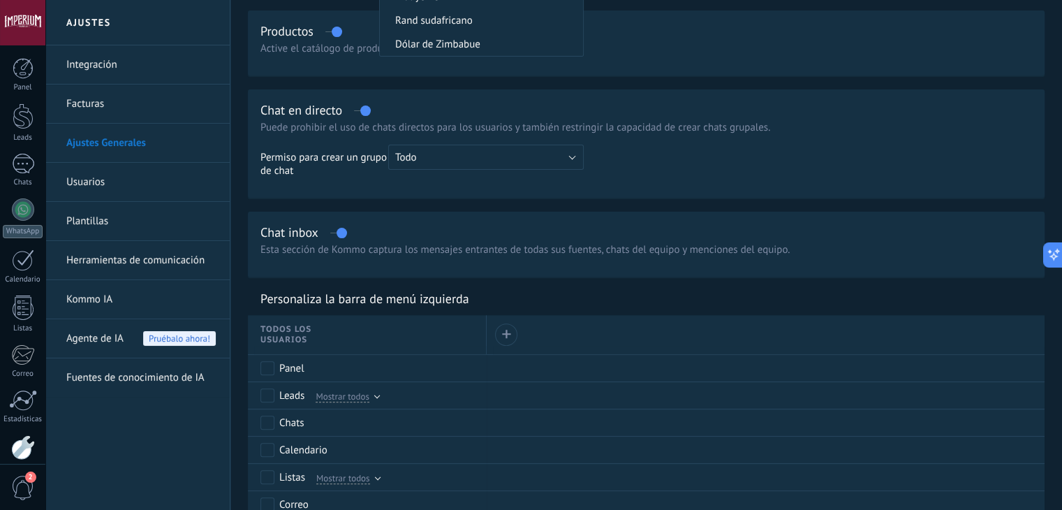
click at [789, 22] on div "Productos Active el catálogo de productos y analice las ventas de cada producto." at bounding box center [646, 42] width 796 height 65
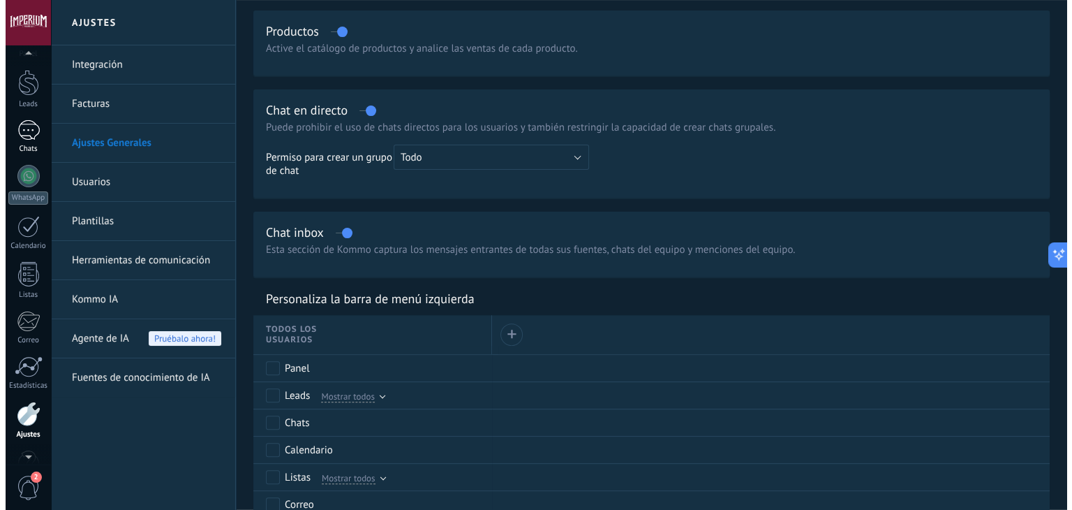
scroll to position [0, 0]
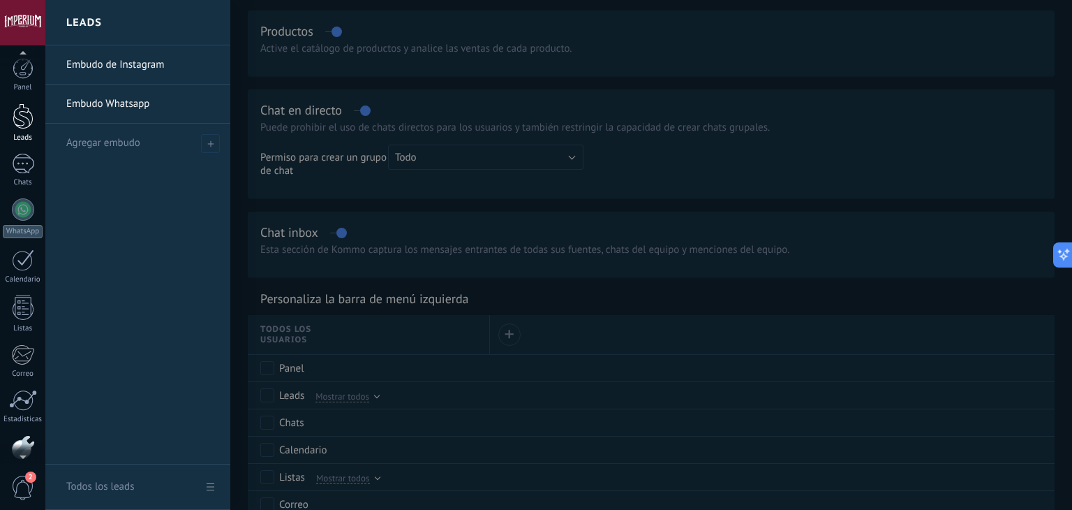
click at [20, 128] on div at bounding box center [23, 116] width 21 height 26
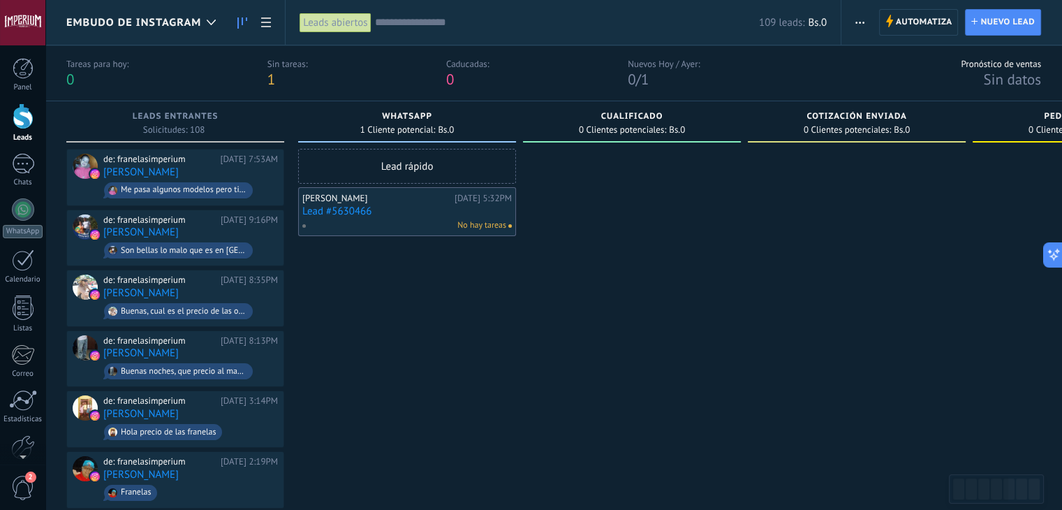
click at [357, 216] on link "Lead #5630466" at bounding box center [406, 211] width 209 height 12
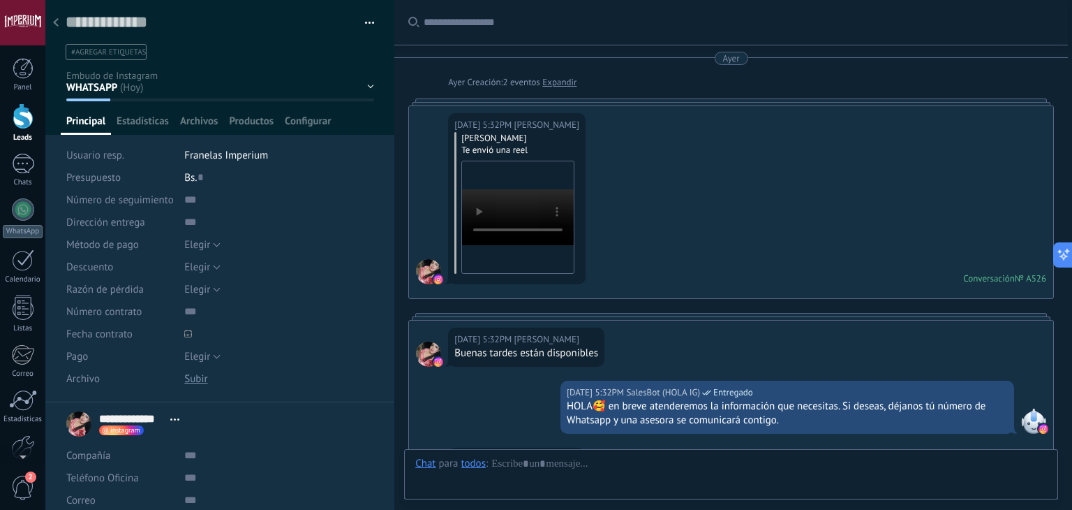
scroll to position [635, 0]
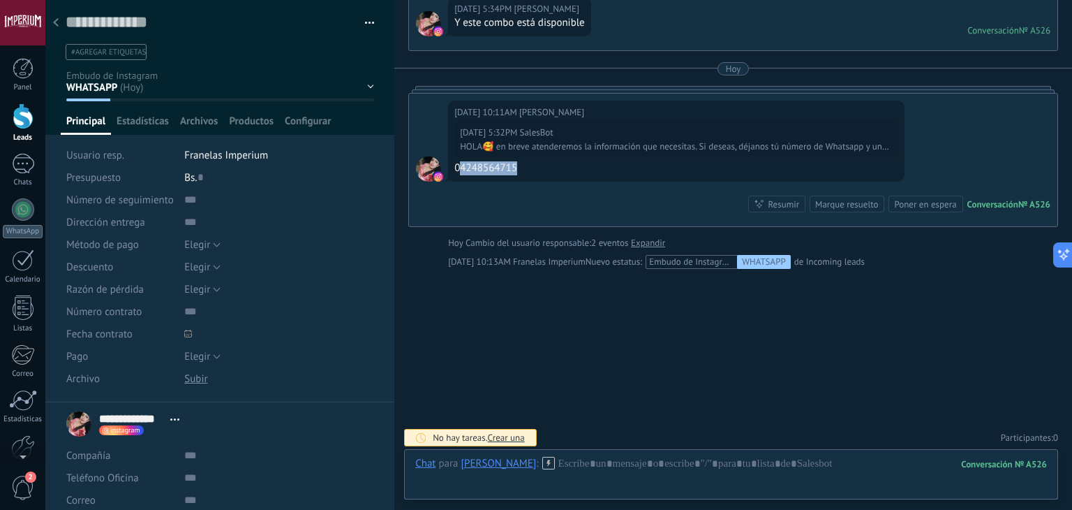
drag, startPoint x: 461, startPoint y: 163, endPoint x: 535, endPoint y: 163, distance: 74.7
click at [535, 163] on div "04248564715" at bounding box center [676, 168] width 444 height 14
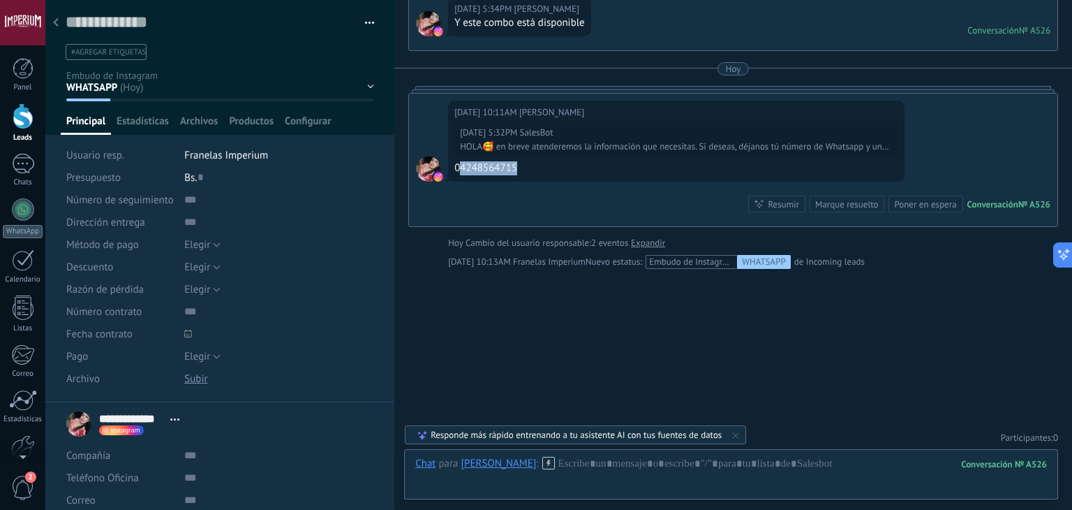
copy div "4248564715"
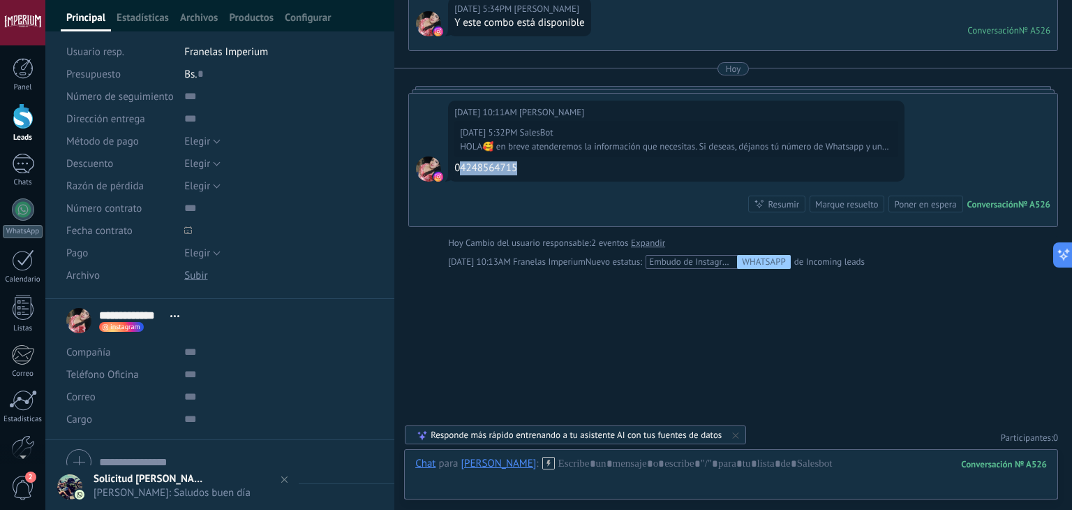
scroll to position [121, 0]
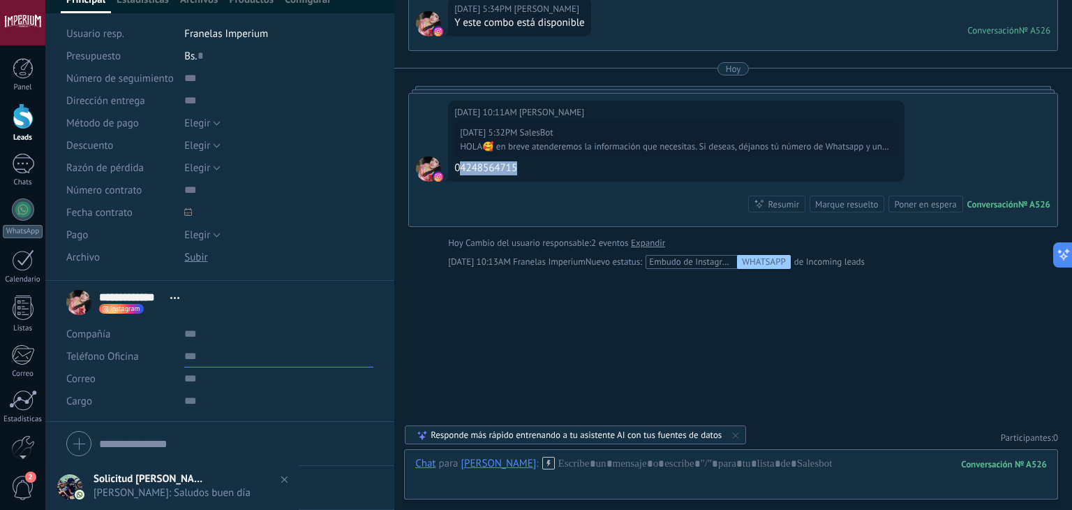
click at [194, 350] on input "text" at bounding box center [278, 356] width 189 height 22
paste input "**********"
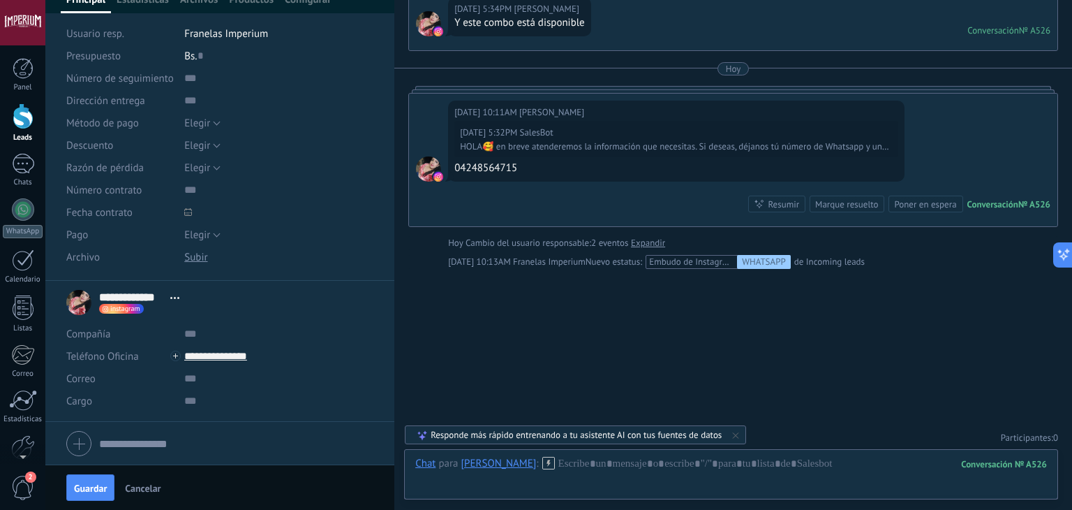
click at [92, 487] on span "Guardar" at bounding box center [90, 488] width 33 height 10
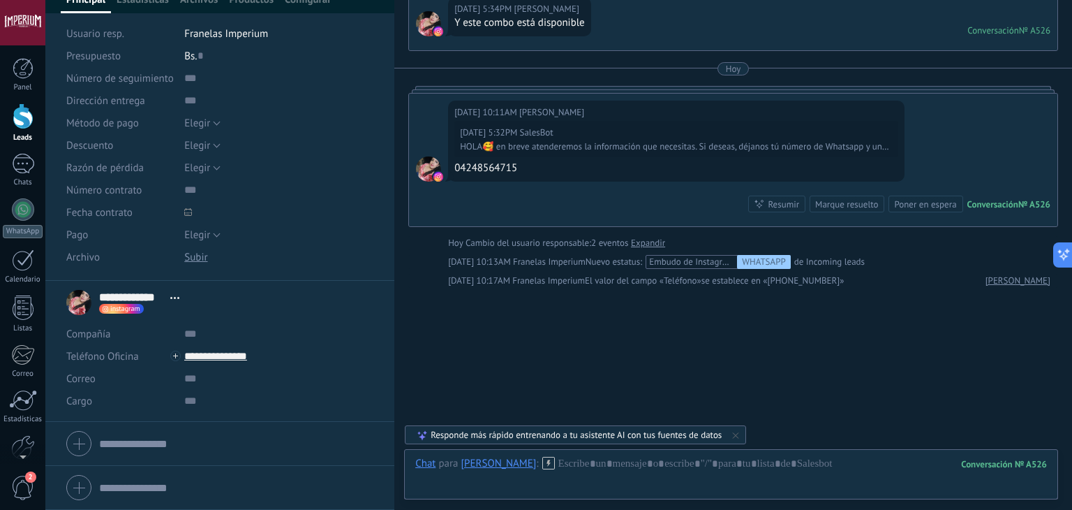
scroll to position [653, 0]
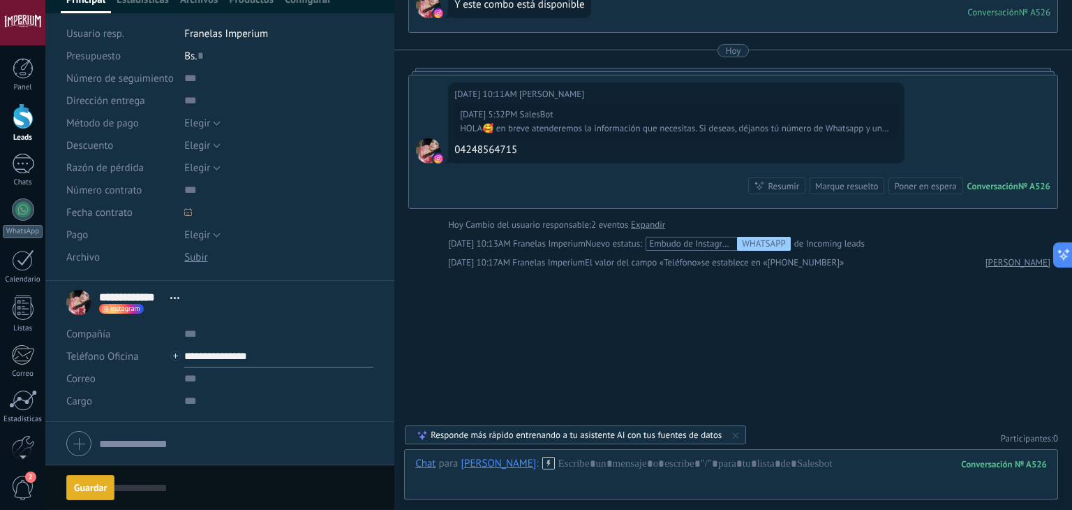
click at [244, 355] on input "**********" at bounding box center [278, 356] width 189 height 22
type input "**********"
click at [288, 400] on div "[PERSON_NAME] (WhatsApp)" at bounding box center [267, 404] width 165 height 24
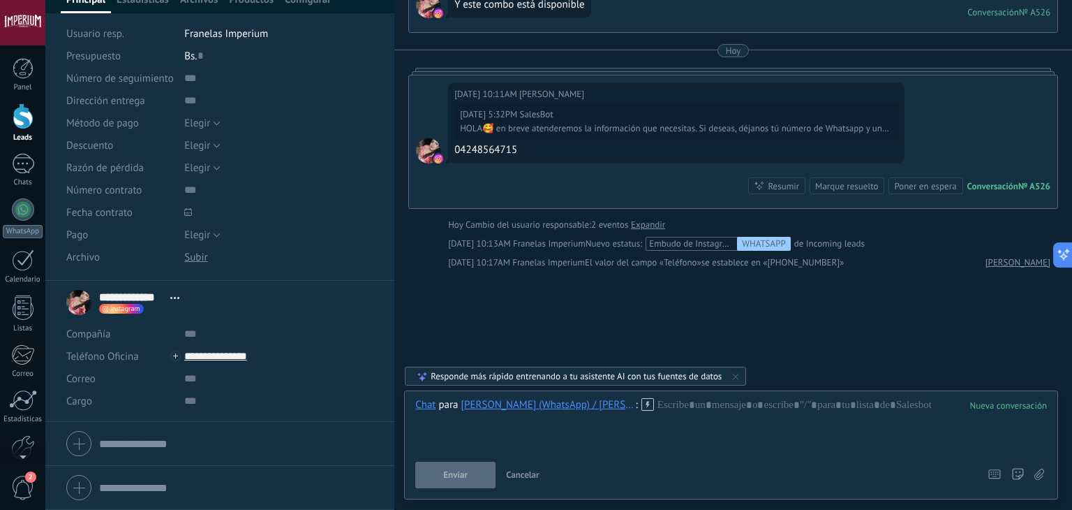
click at [641, 406] on icon at bounding box center [647, 404] width 13 height 13
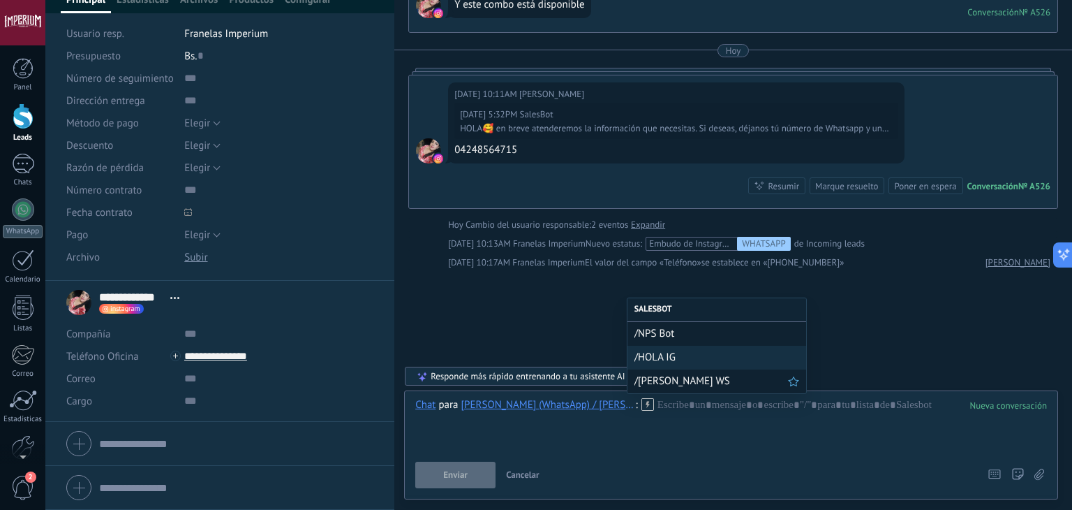
click at [653, 382] on span "/[PERSON_NAME] WS" at bounding box center [711, 380] width 154 height 13
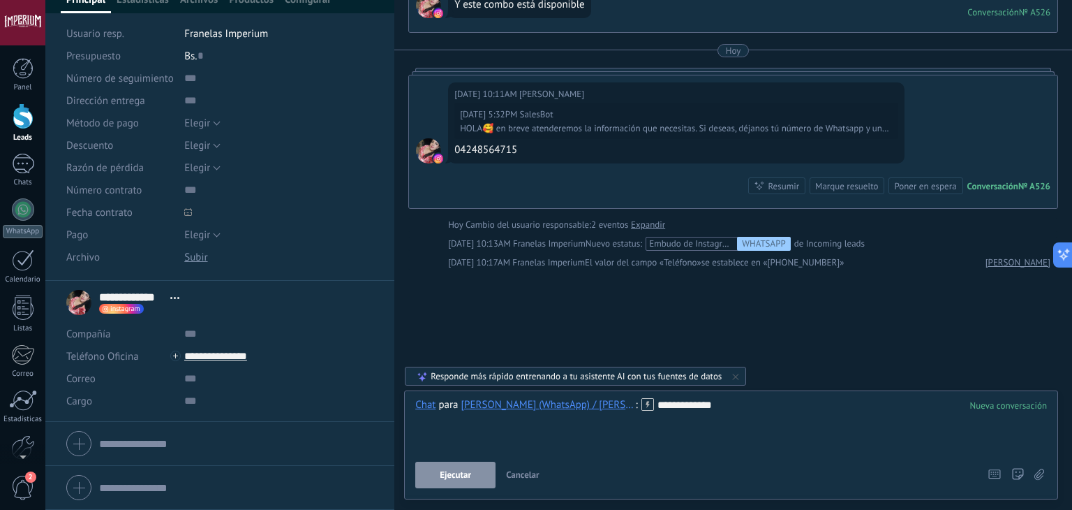
click at [487, 467] on button "Ejecutar" at bounding box center [455, 474] width 80 height 27
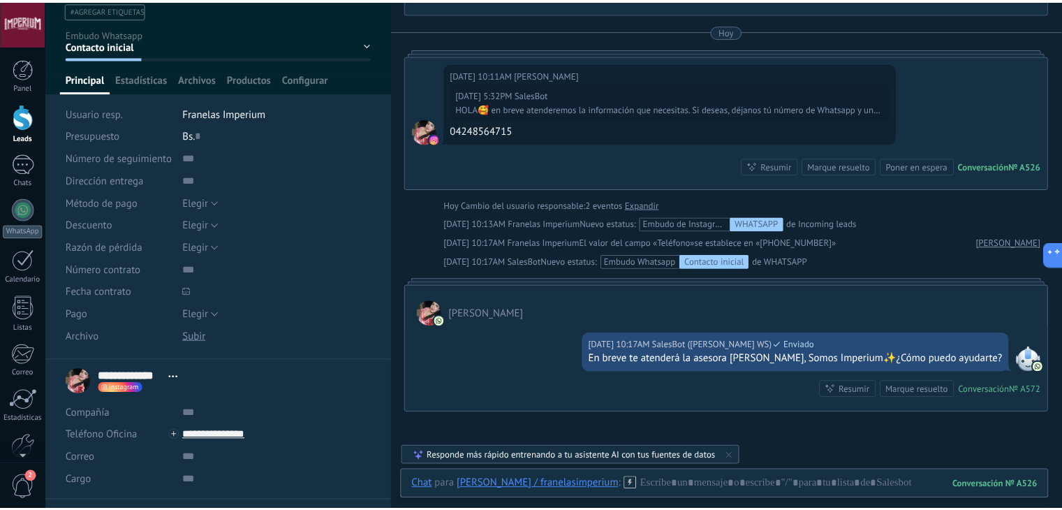
scroll to position [0, 0]
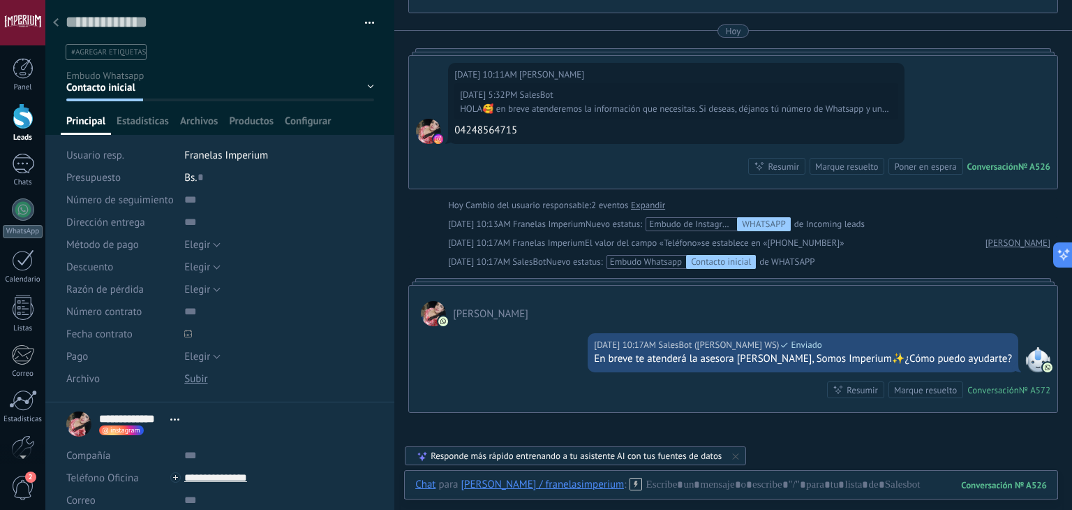
click at [57, 26] on icon at bounding box center [56, 22] width 6 height 8
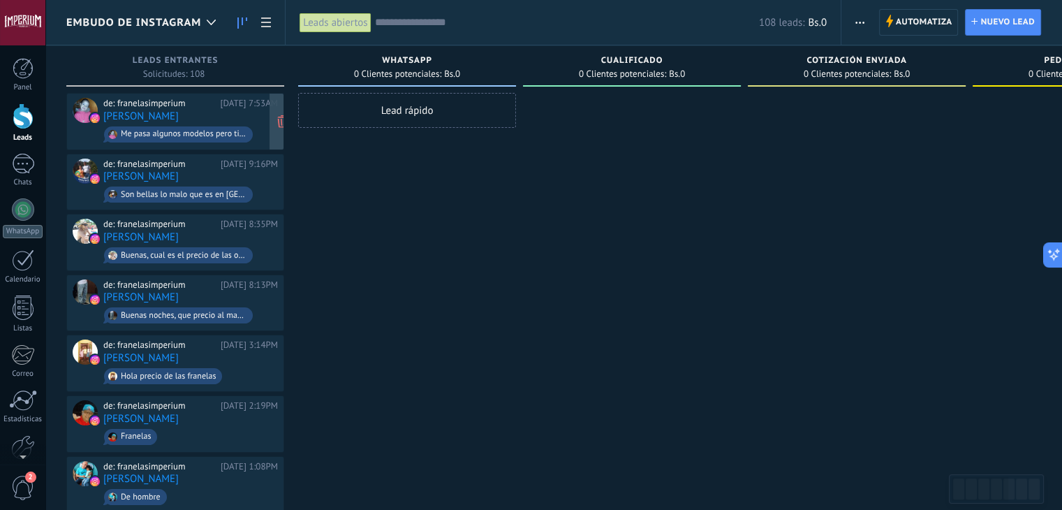
click at [232, 116] on div "de: franelasimperium [DATE] 7:53AM [PERSON_NAME] Me pasa algunos modelos pero t…" at bounding box center [190, 121] width 175 height 47
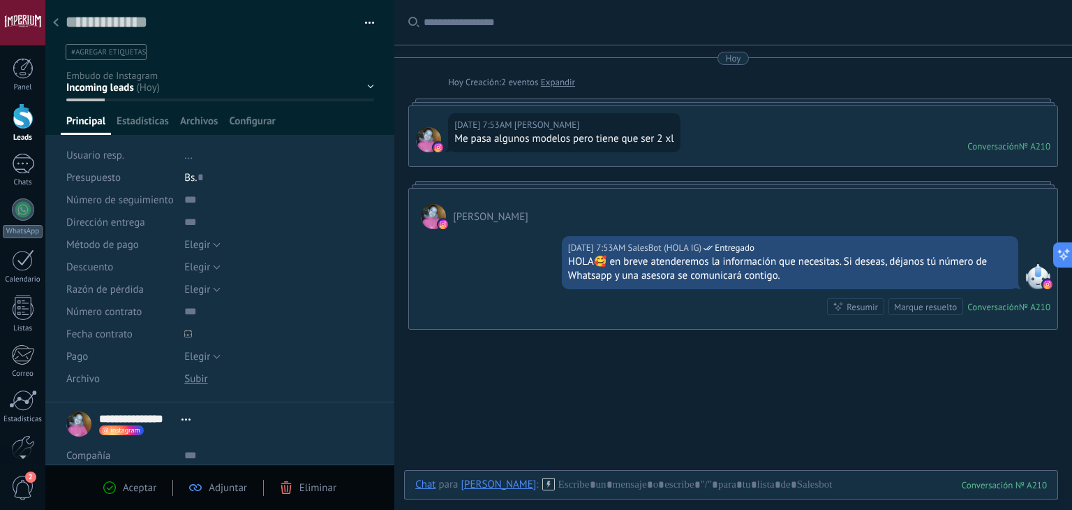
click at [54, 15] on div at bounding box center [56, 23] width 20 height 27
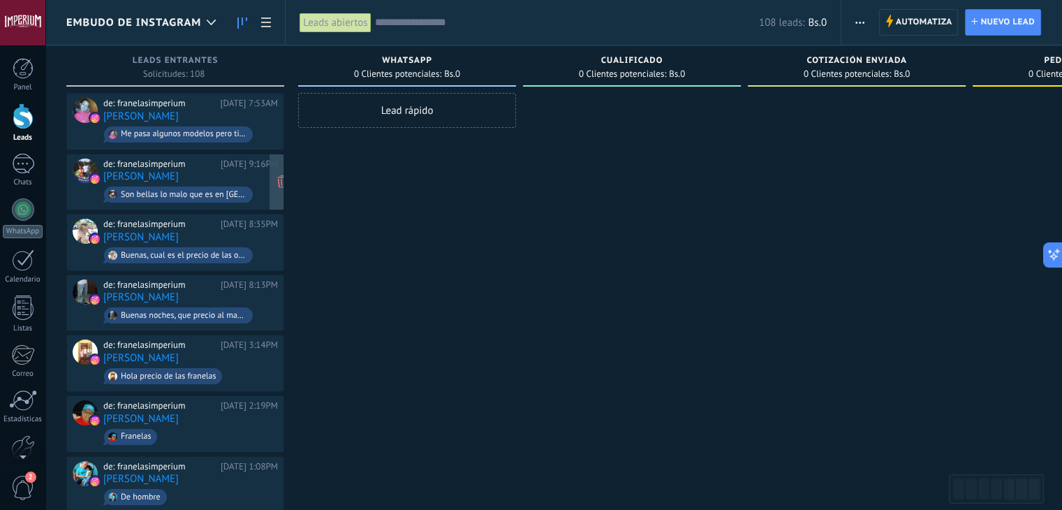
click at [198, 179] on div "de: franelasimperium [DATE] 9:16PM [PERSON_NAME] Son bellas lo malo que es en […" at bounding box center [190, 181] width 175 height 47
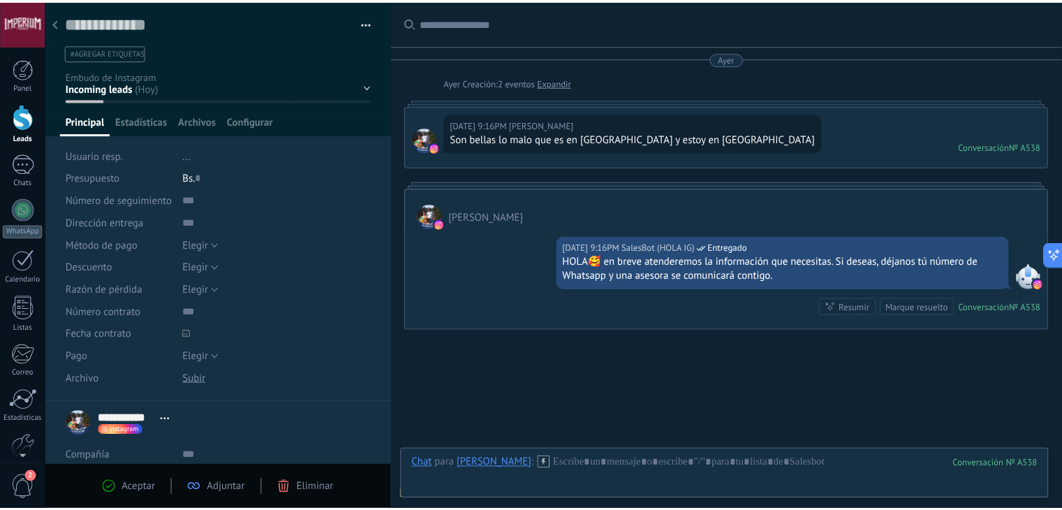
scroll to position [61, 0]
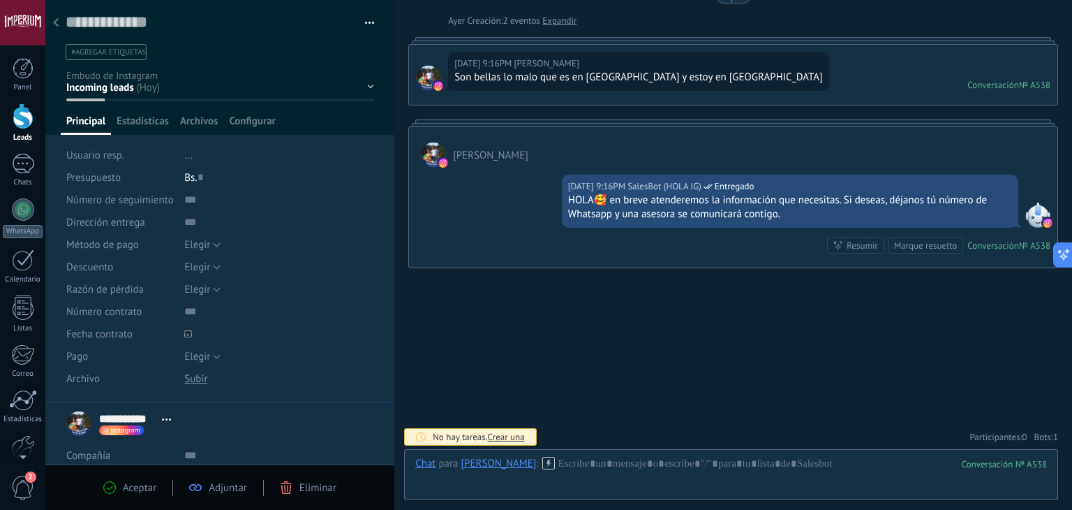
click at [52, 29] on div at bounding box center [56, 23] width 20 height 27
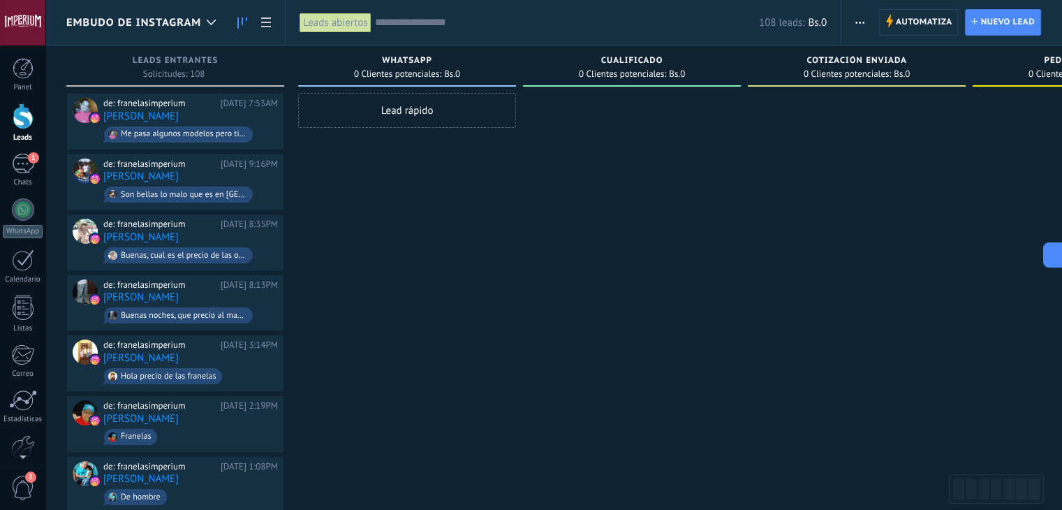
click at [135, 25] on span "Embudo de Instagram" at bounding box center [133, 22] width 135 height 13
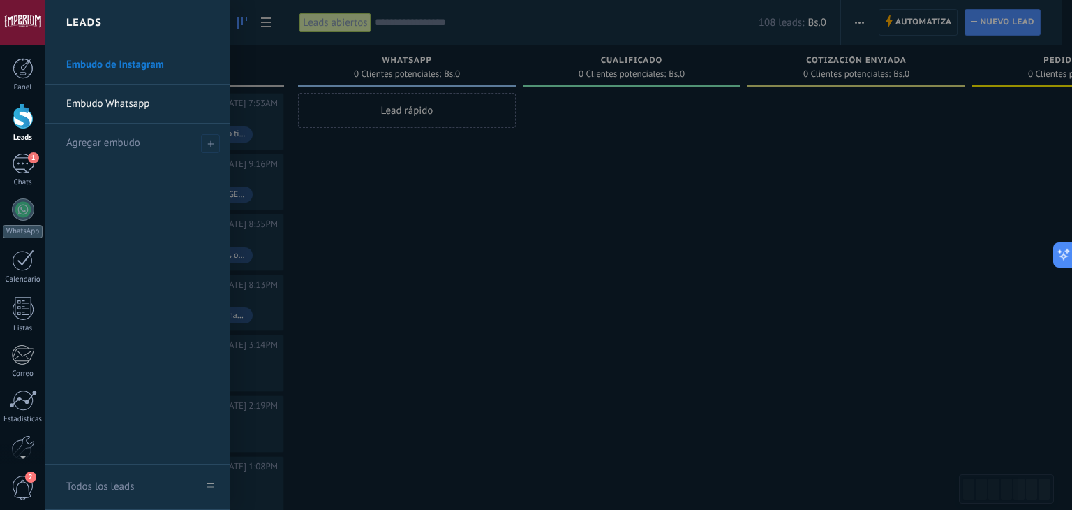
click at [138, 64] on link "Embudo de Instagram" at bounding box center [141, 64] width 150 height 39
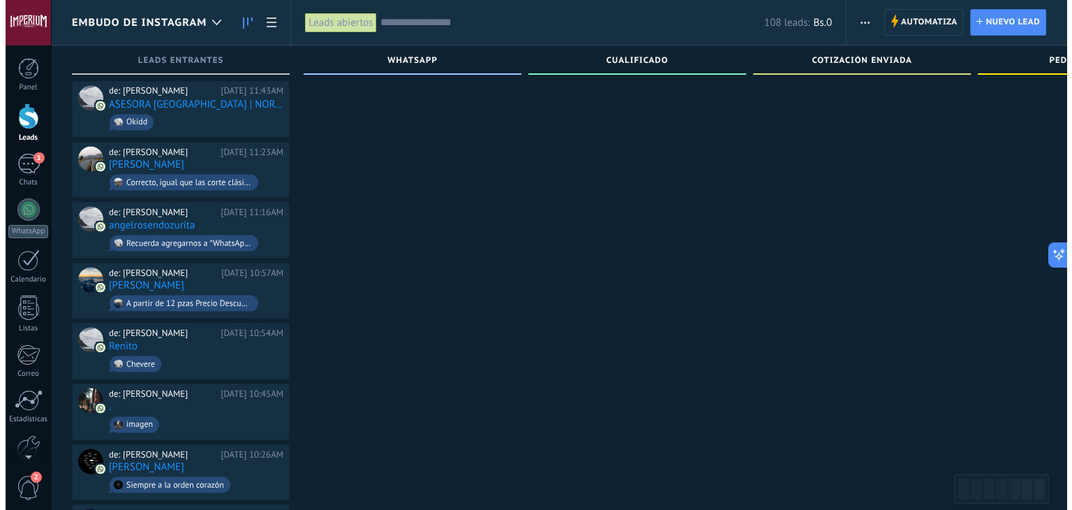
scroll to position [2588, 0]
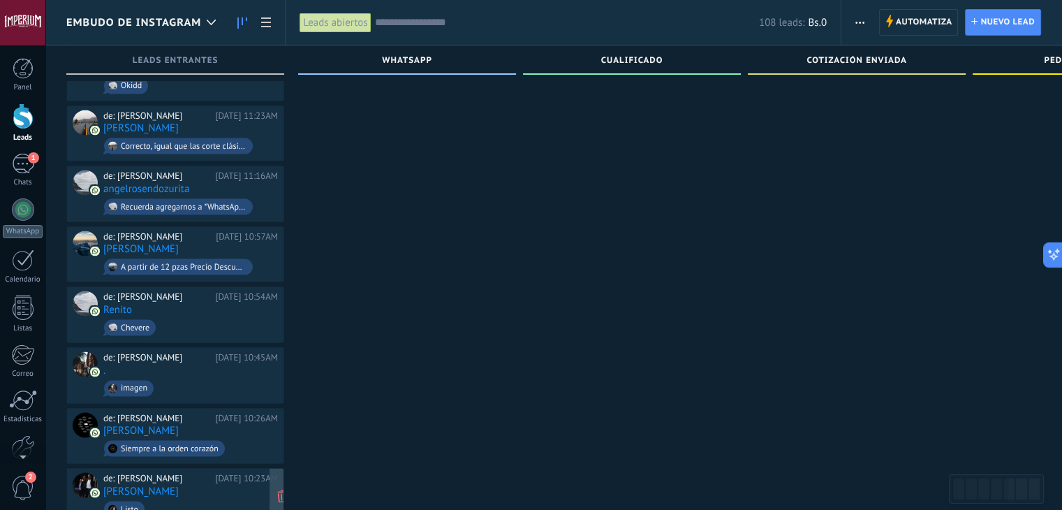
click at [198, 498] on span "Listo" at bounding box center [190, 509] width 175 height 22
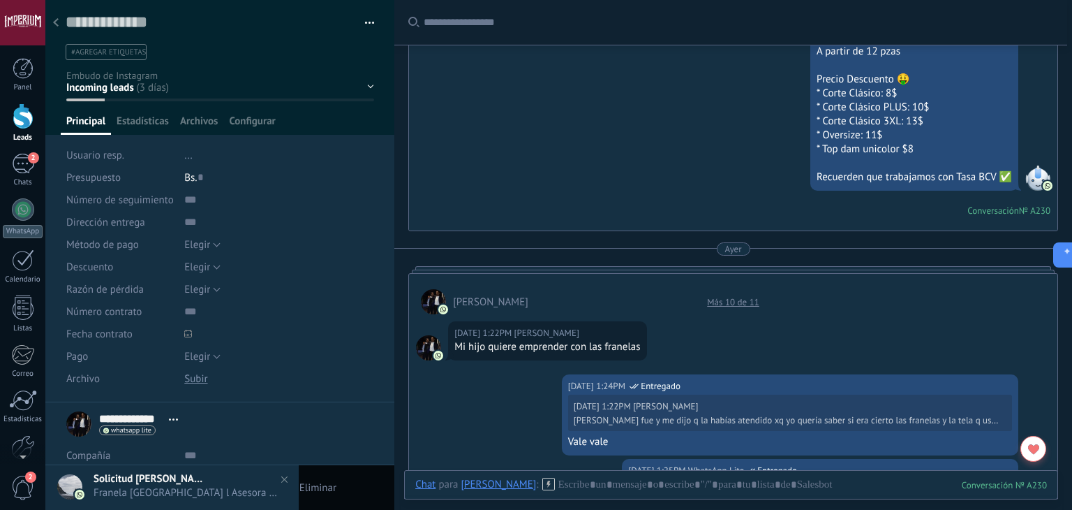
scroll to position [833, 0]
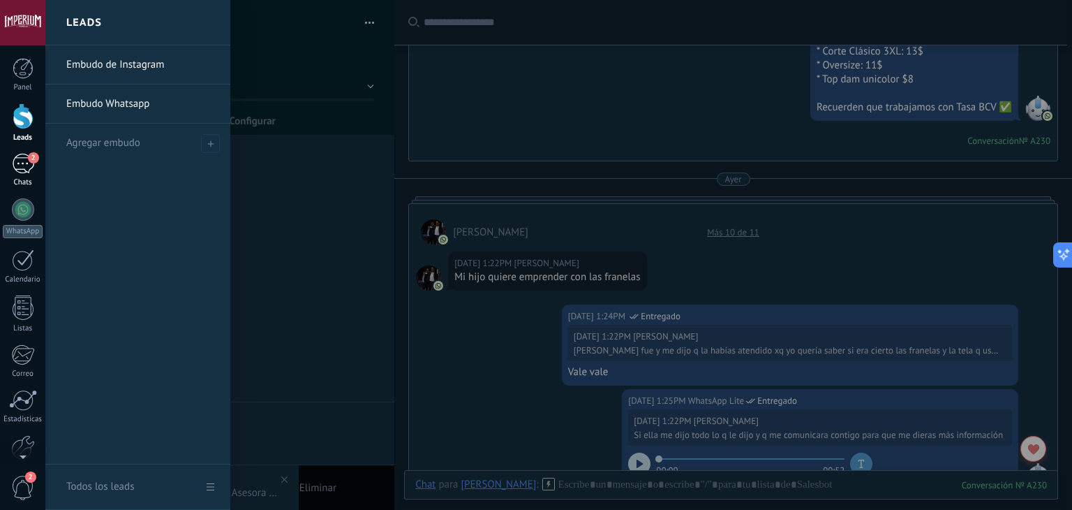
click at [30, 157] on span "2" at bounding box center [33, 157] width 11 height 11
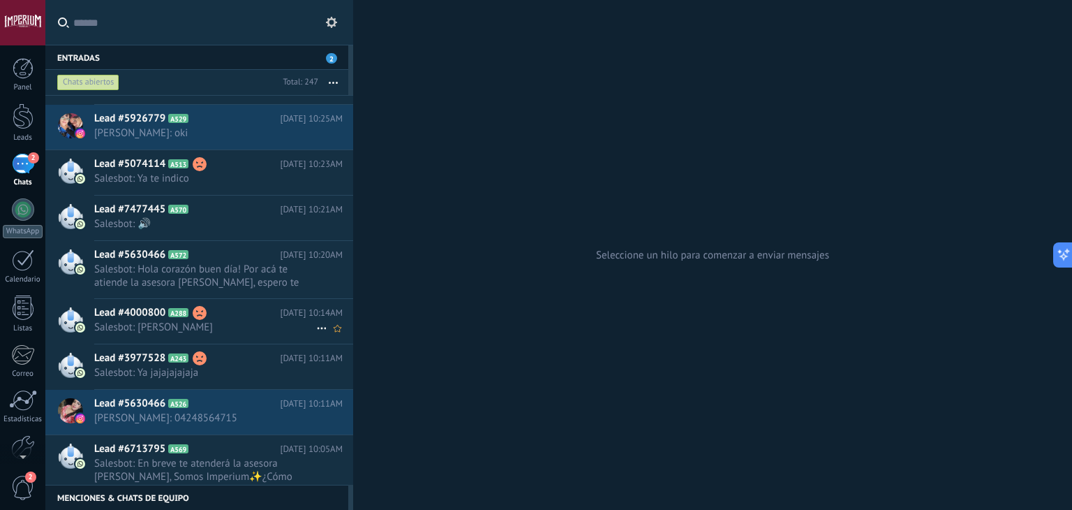
scroll to position [309, 0]
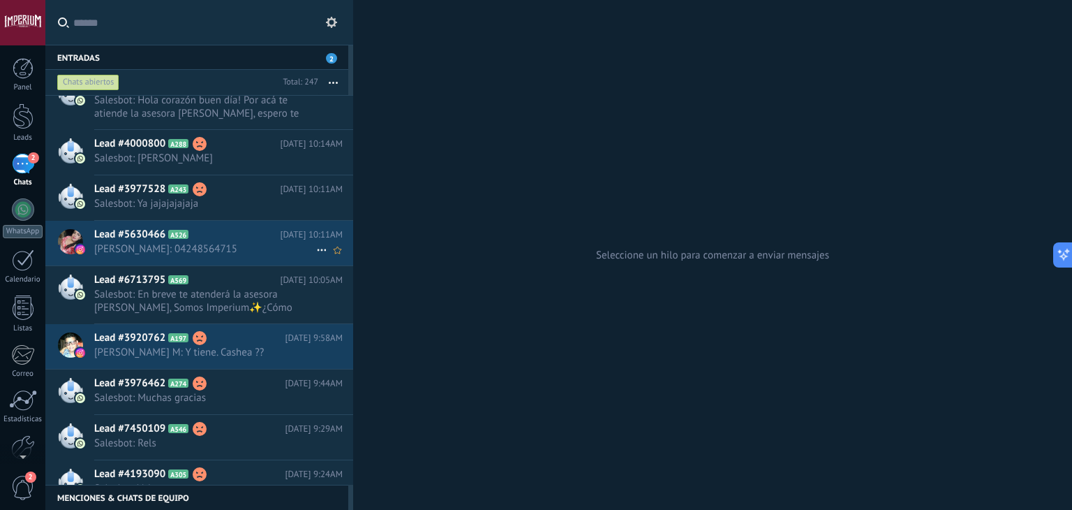
click at [214, 244] on span "[PERSON_NAME]: 04248564715" at bounding box center [205, 248] width 222 height 13
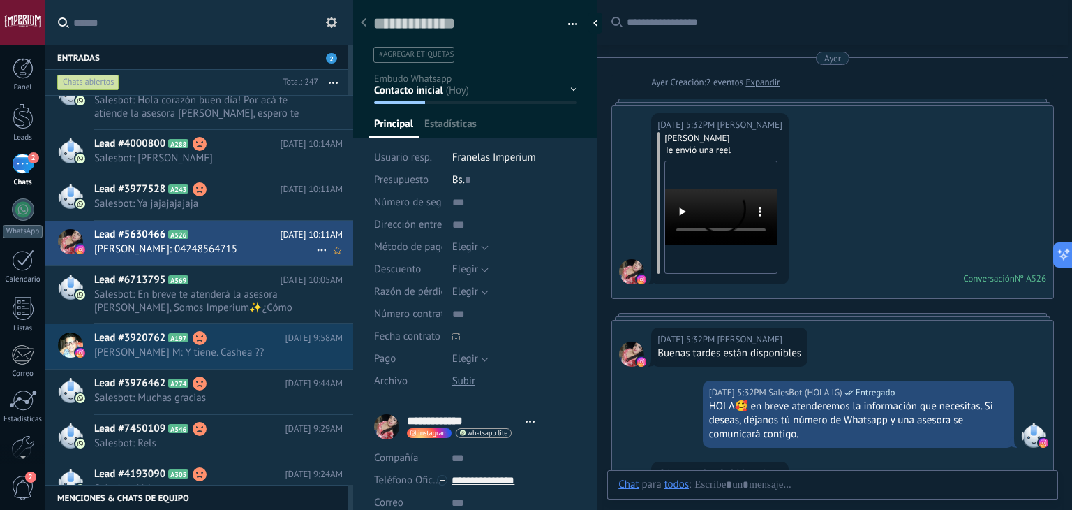
type textarea "**********"
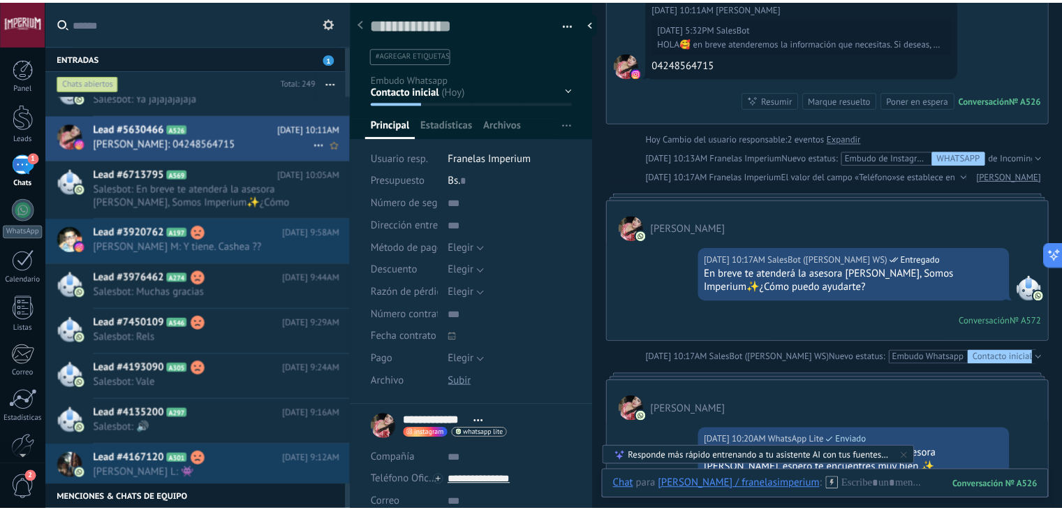
scroll to position [186, 0]
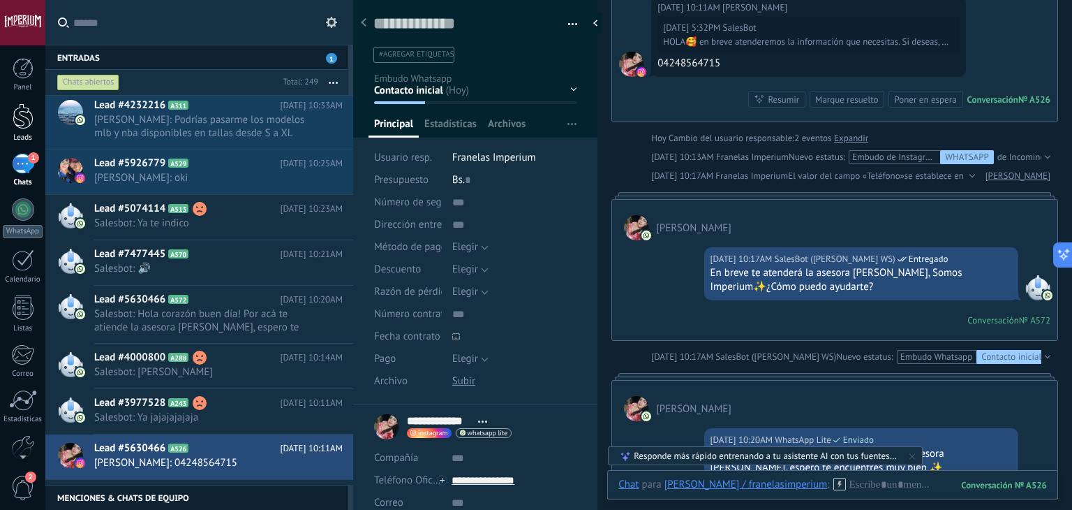
click at [30, 140] on div "Leads" at bounding box center [23, 137] width 40 height 9
